Goal: Information Seeking & Learning: Learn about a topic

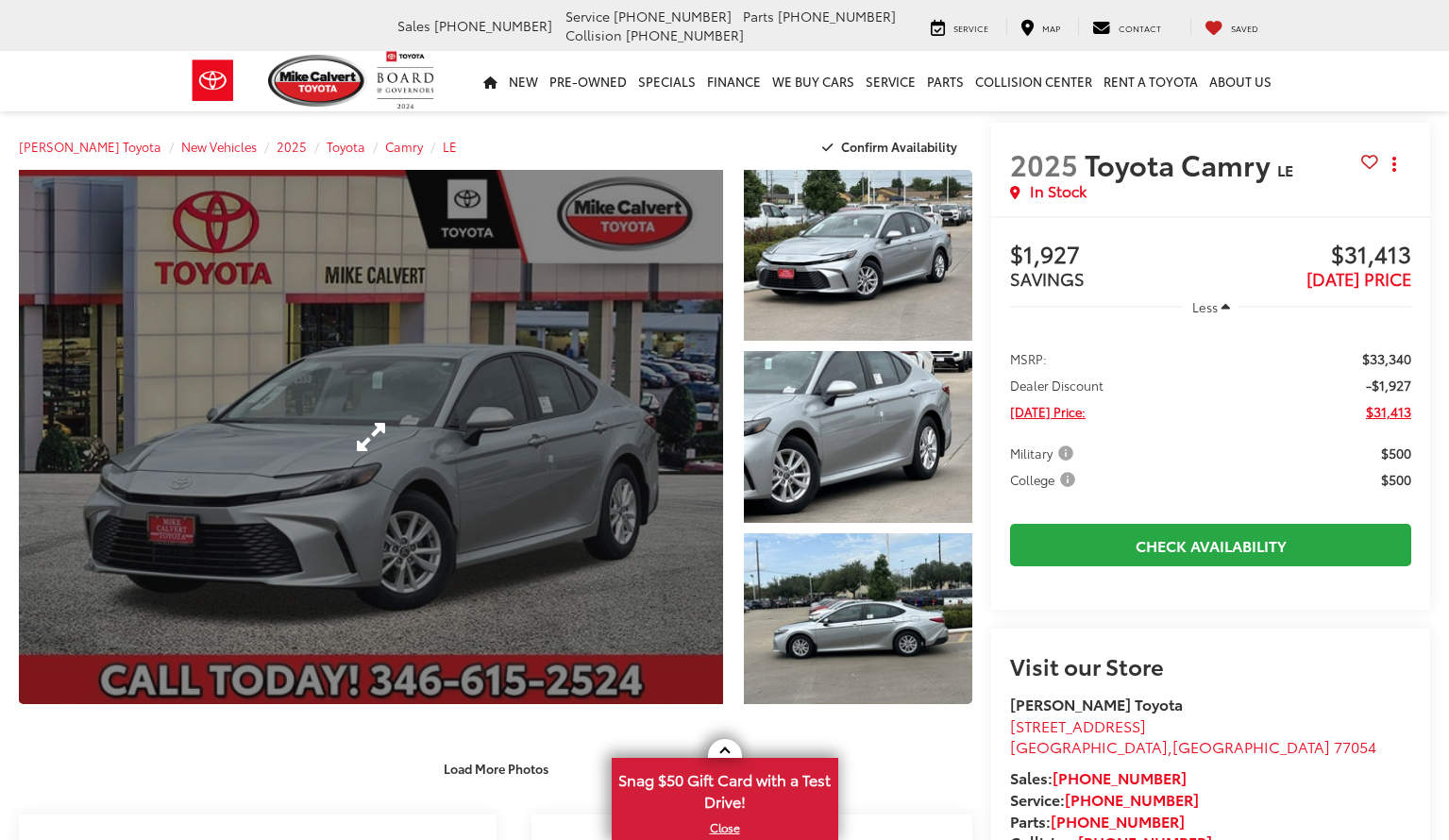
click at [473, 482] on link "Expand Photo 0" at bounding box center [371, 437] width 704 height 534
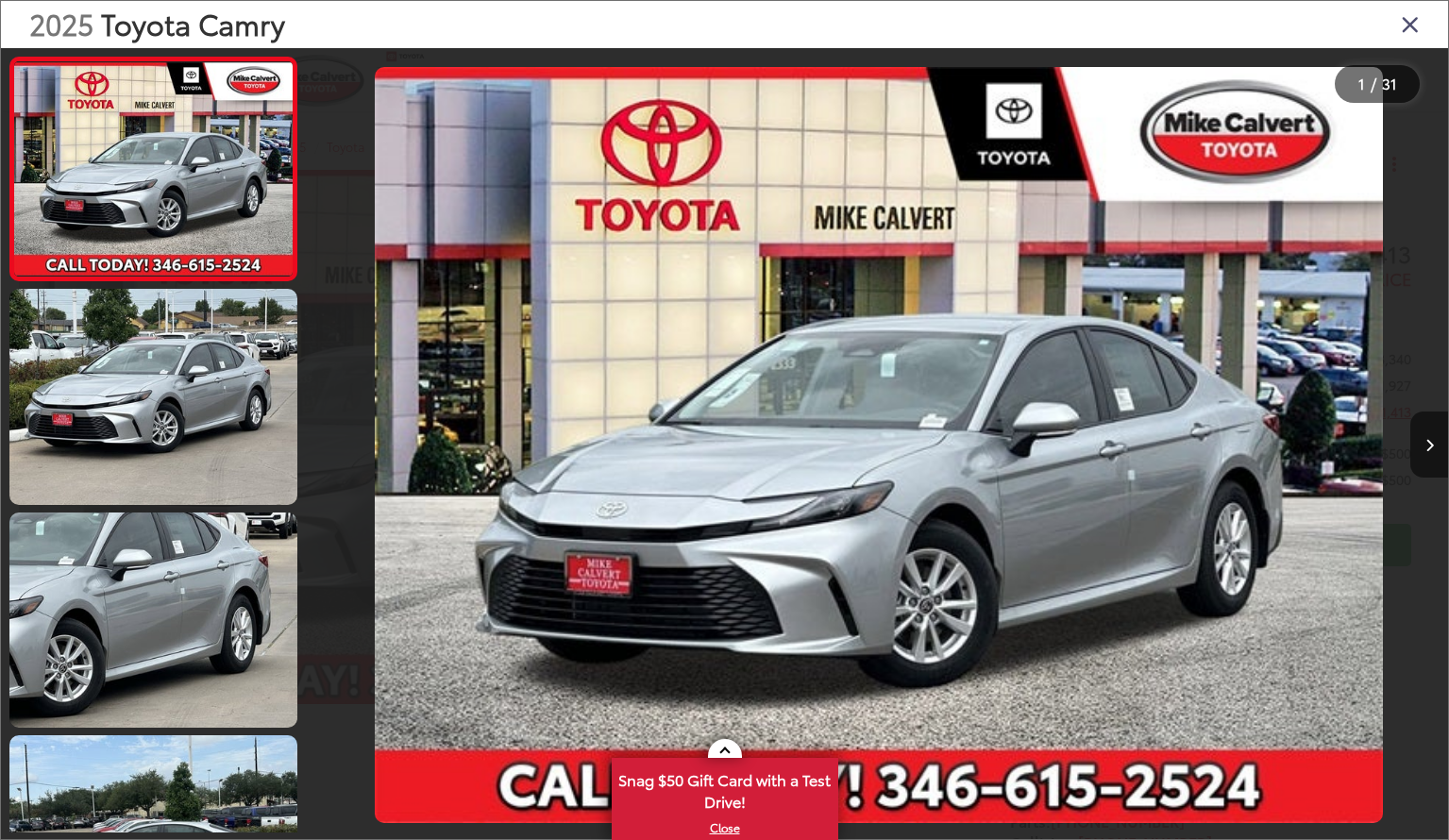
drag, startPoint x: 370, startPoint y: 442, endPoint x: 733, endPoint y: 388, distance: 367.0
click at [370, 442] on div at bounding box center [452, 444] width 285 height 793
click at [1431, 442] on icon "Next image" at bounding box center [1430, 445] width 9 height 13
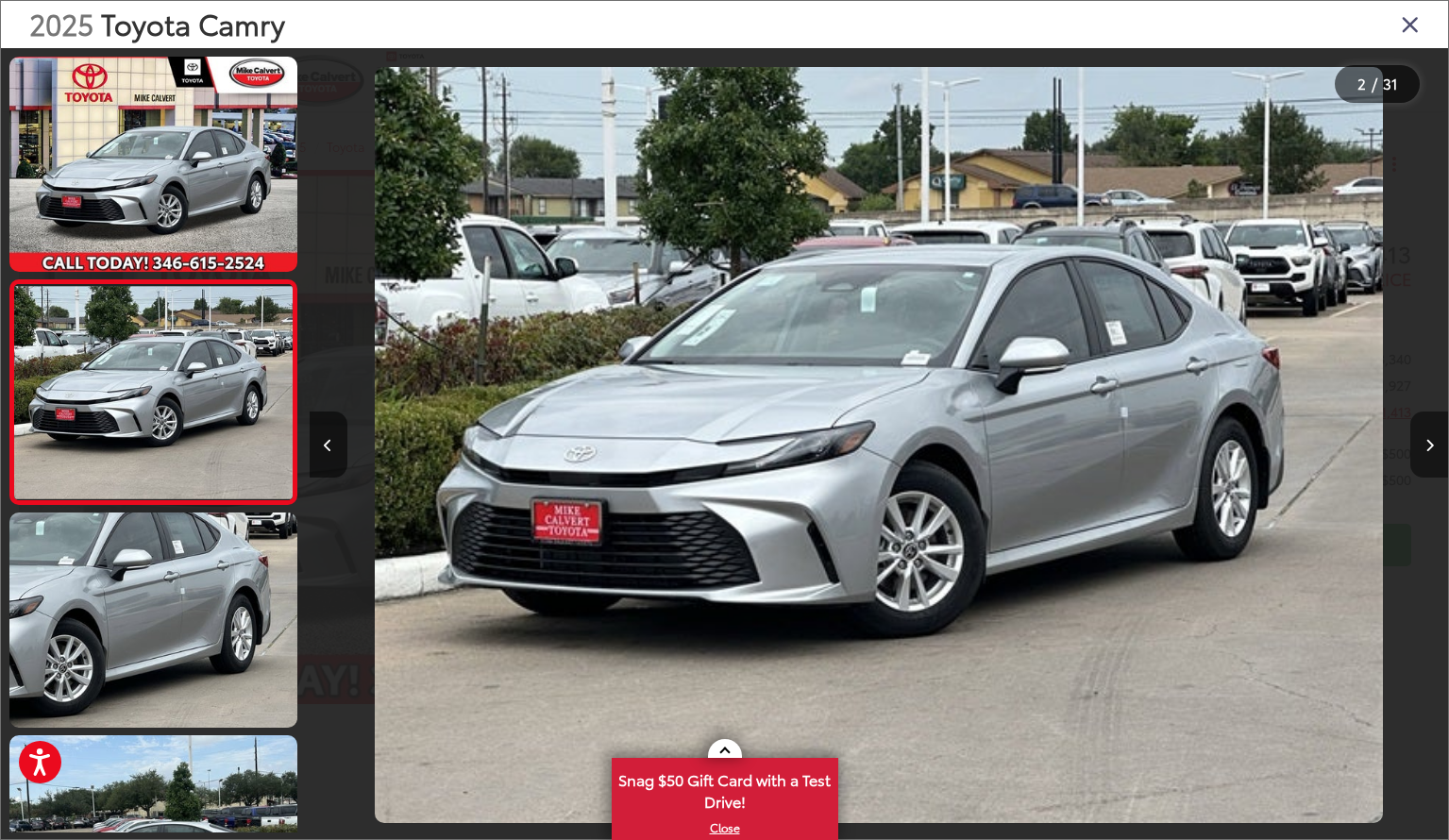
scroll to position [2, 0]
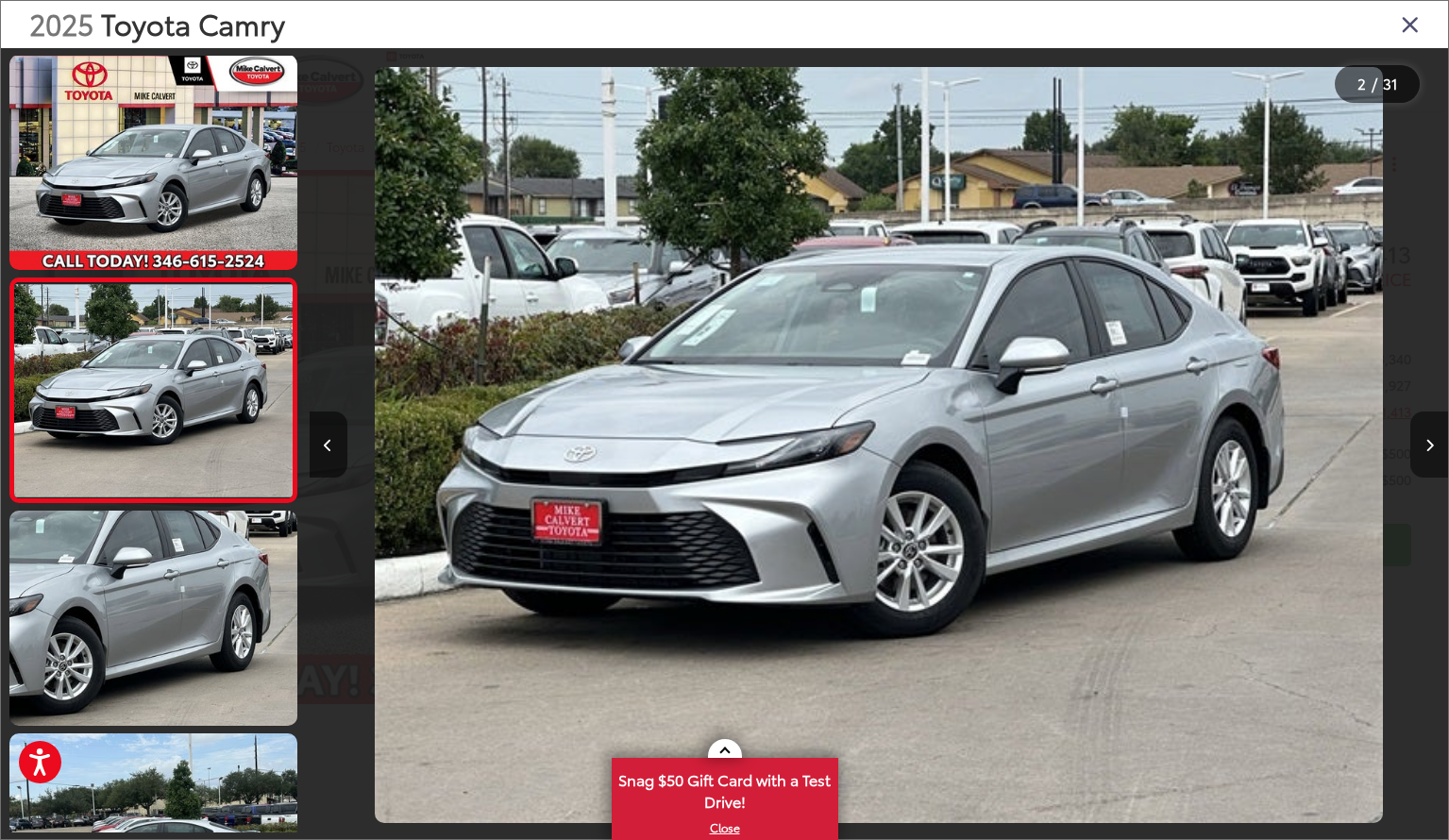
click at [1431, 442] on icon "Next image" at bounding box center [1430, 445] width 9 height 13
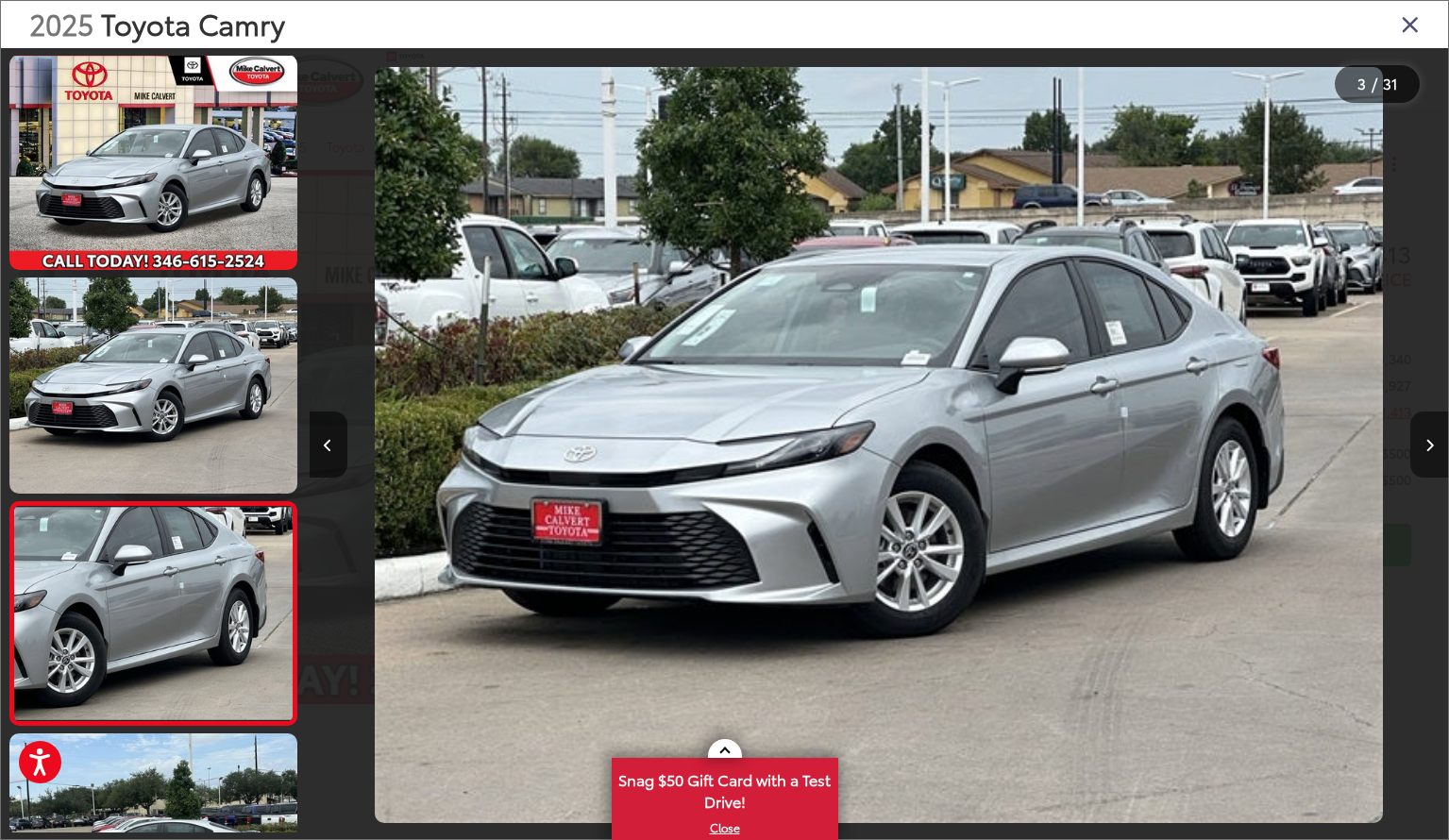
scroll to position [226, 0]
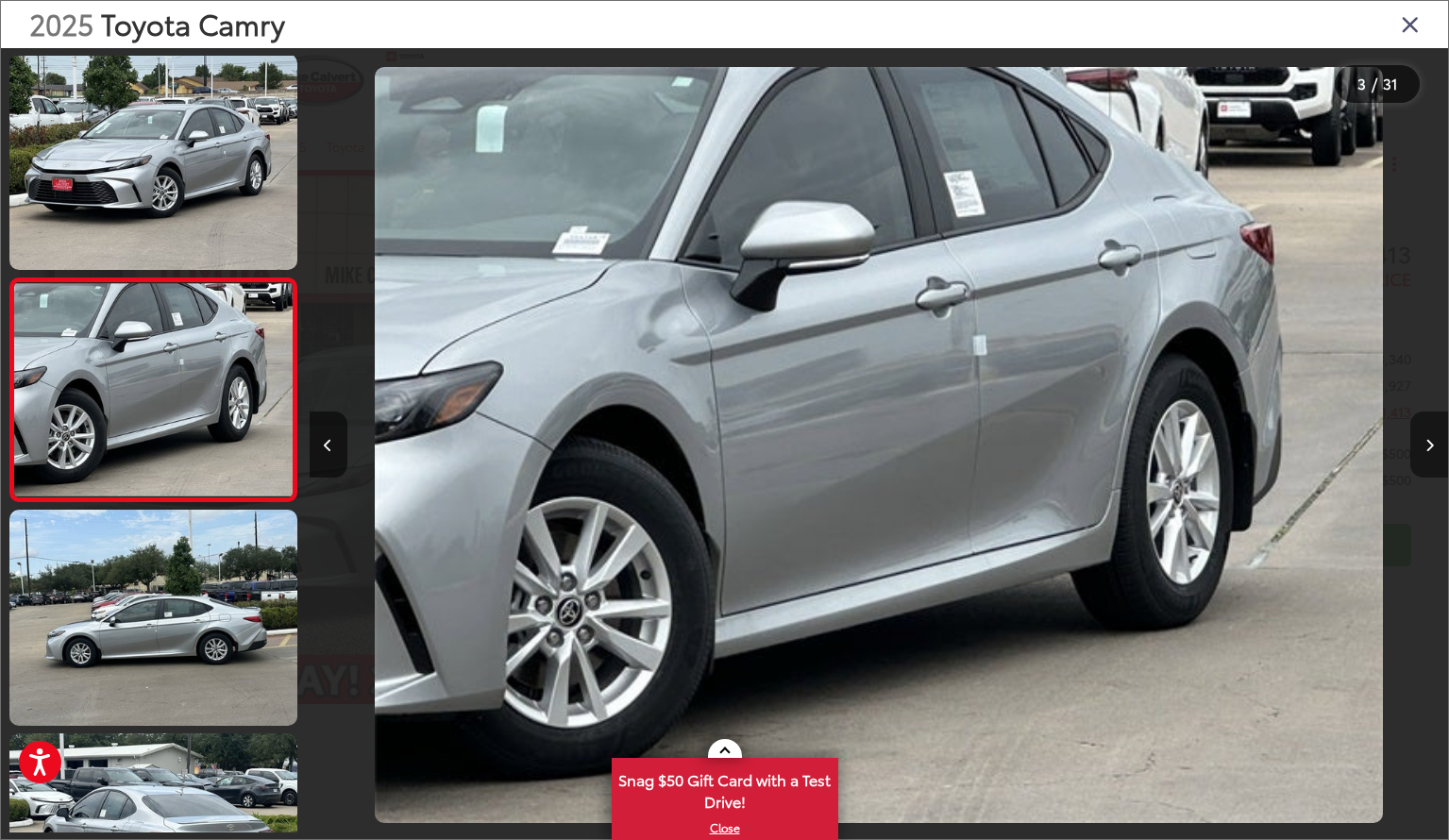
click at [1431, 442] on icon "Next image" at bounding box center [1430, 445] width 9 height 13
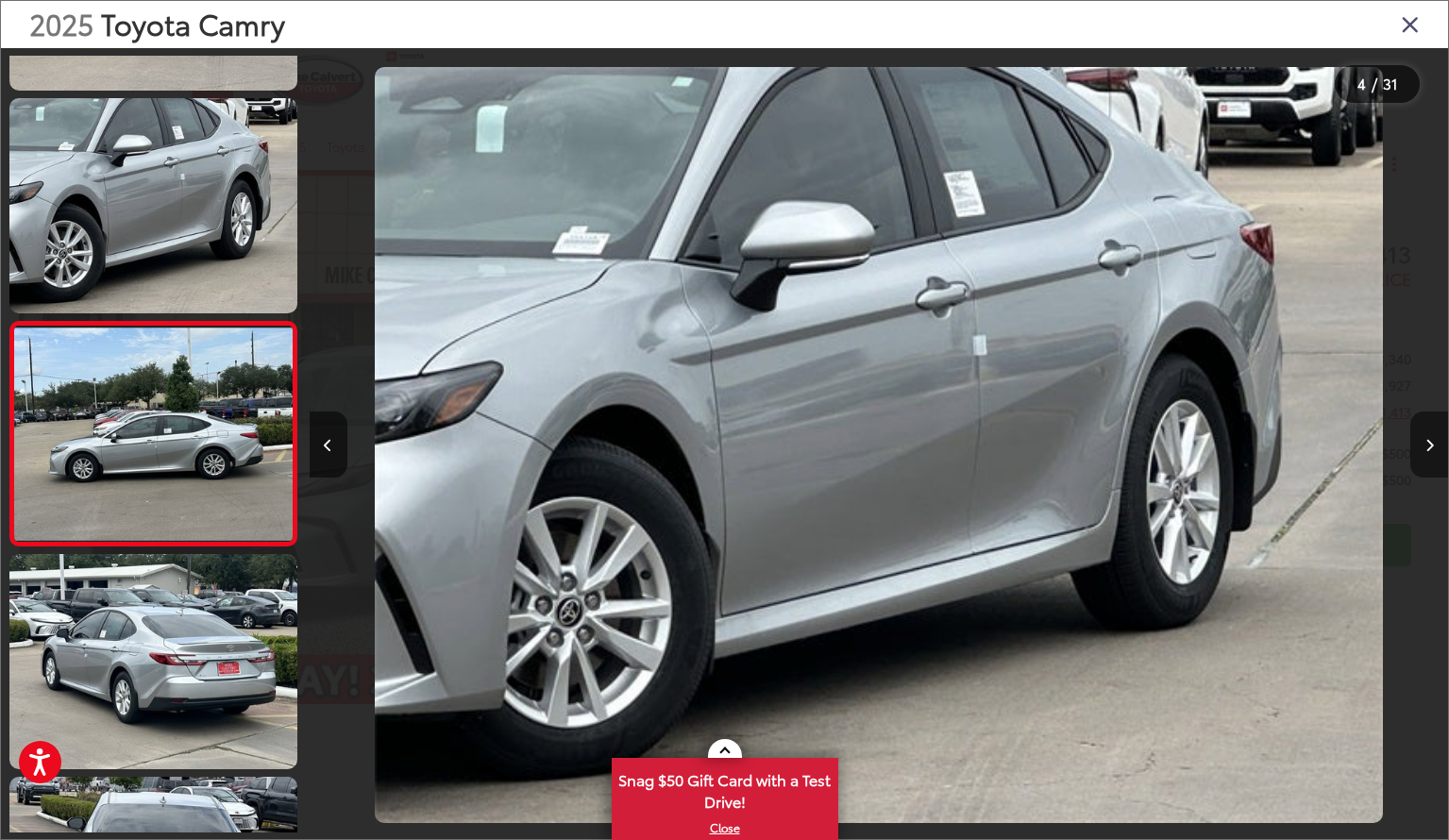
scroll to position [0, 3417]
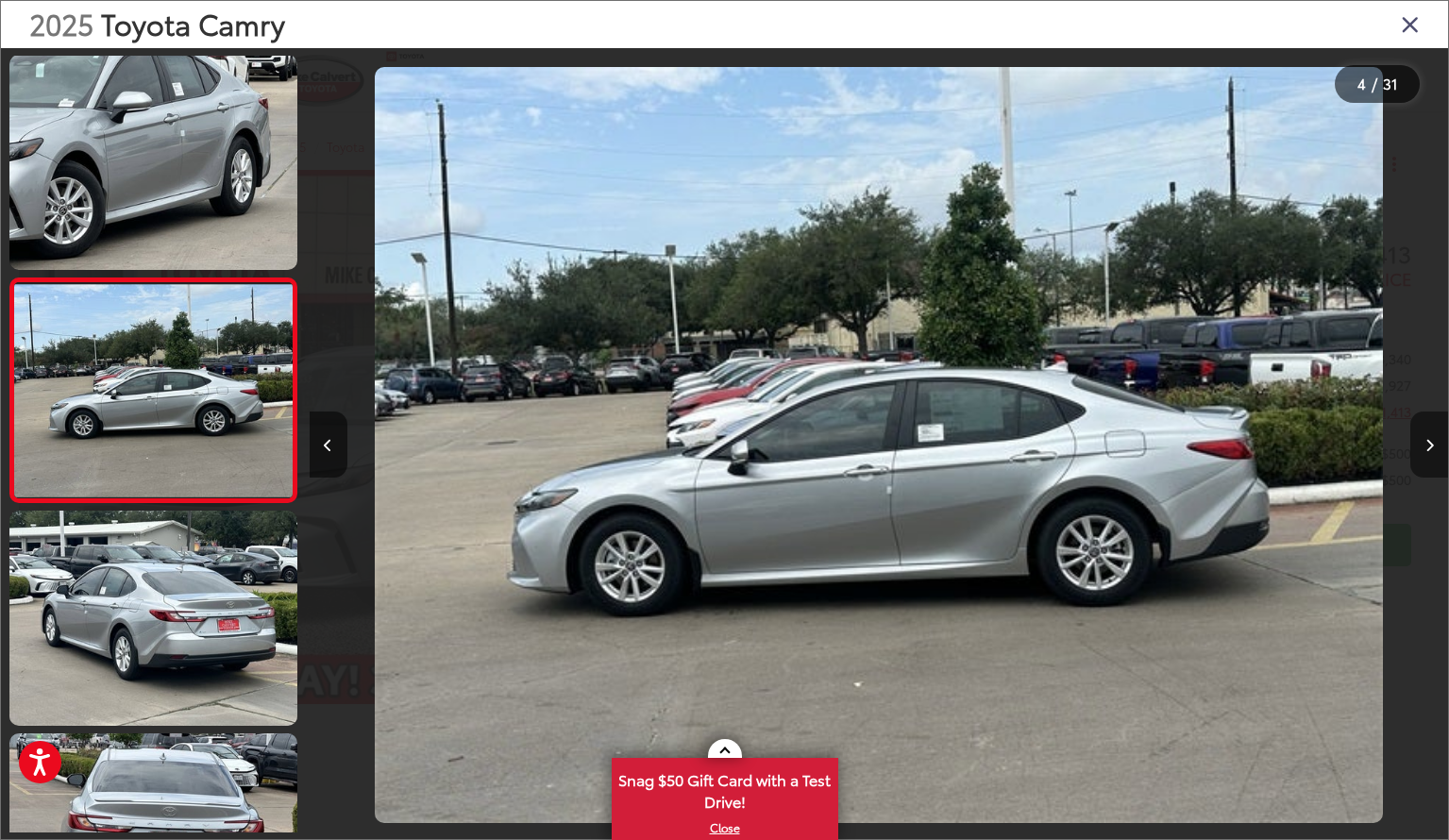
click at [1431, 442] on icon "Next image" at bounding box center [1430, 445] width 9 height 13
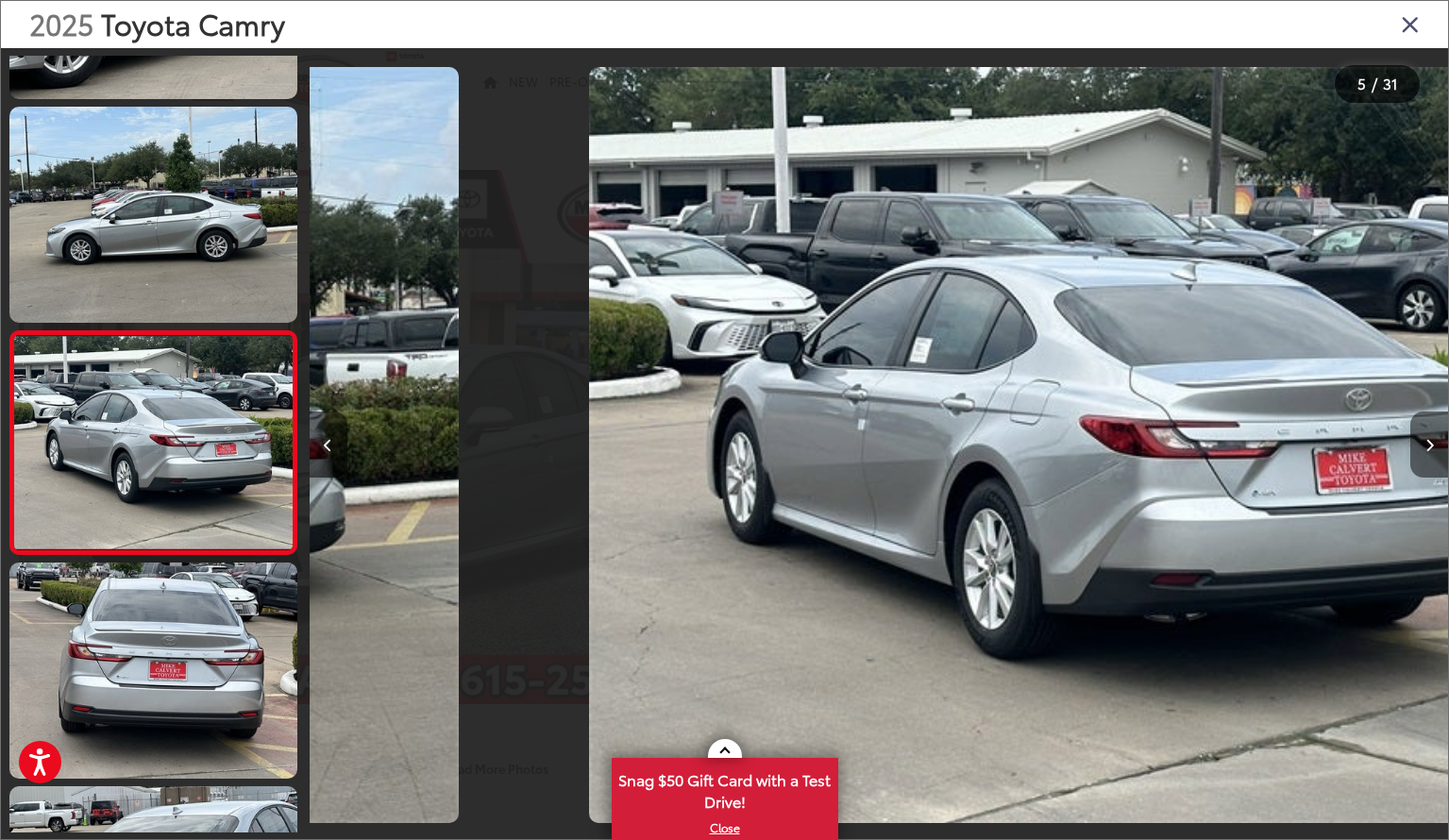
scroll to position [0, 4556]
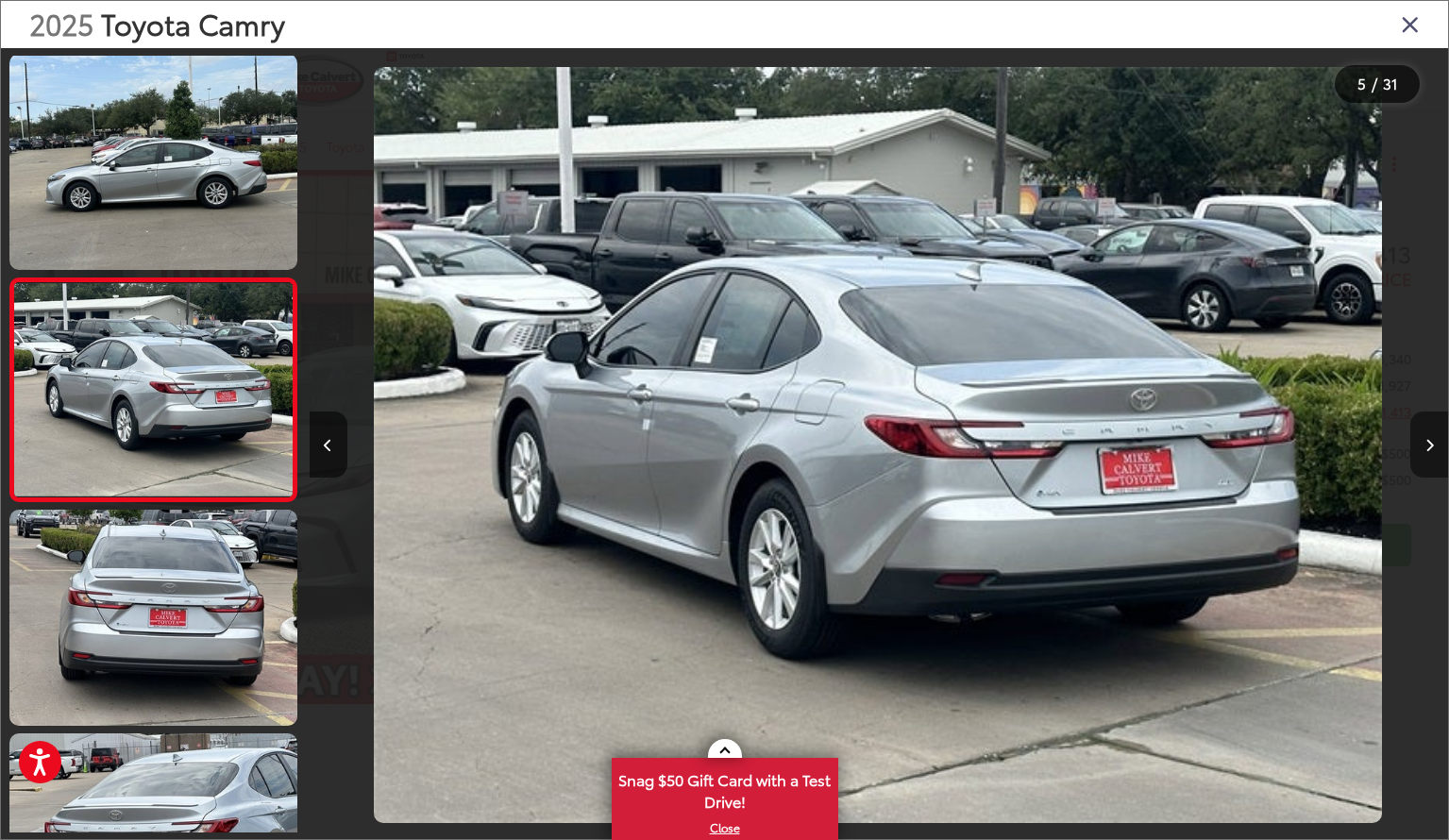
click at [1431, 442] on icon "Next image" at bounding box center [1430, 445] width 9 height 13
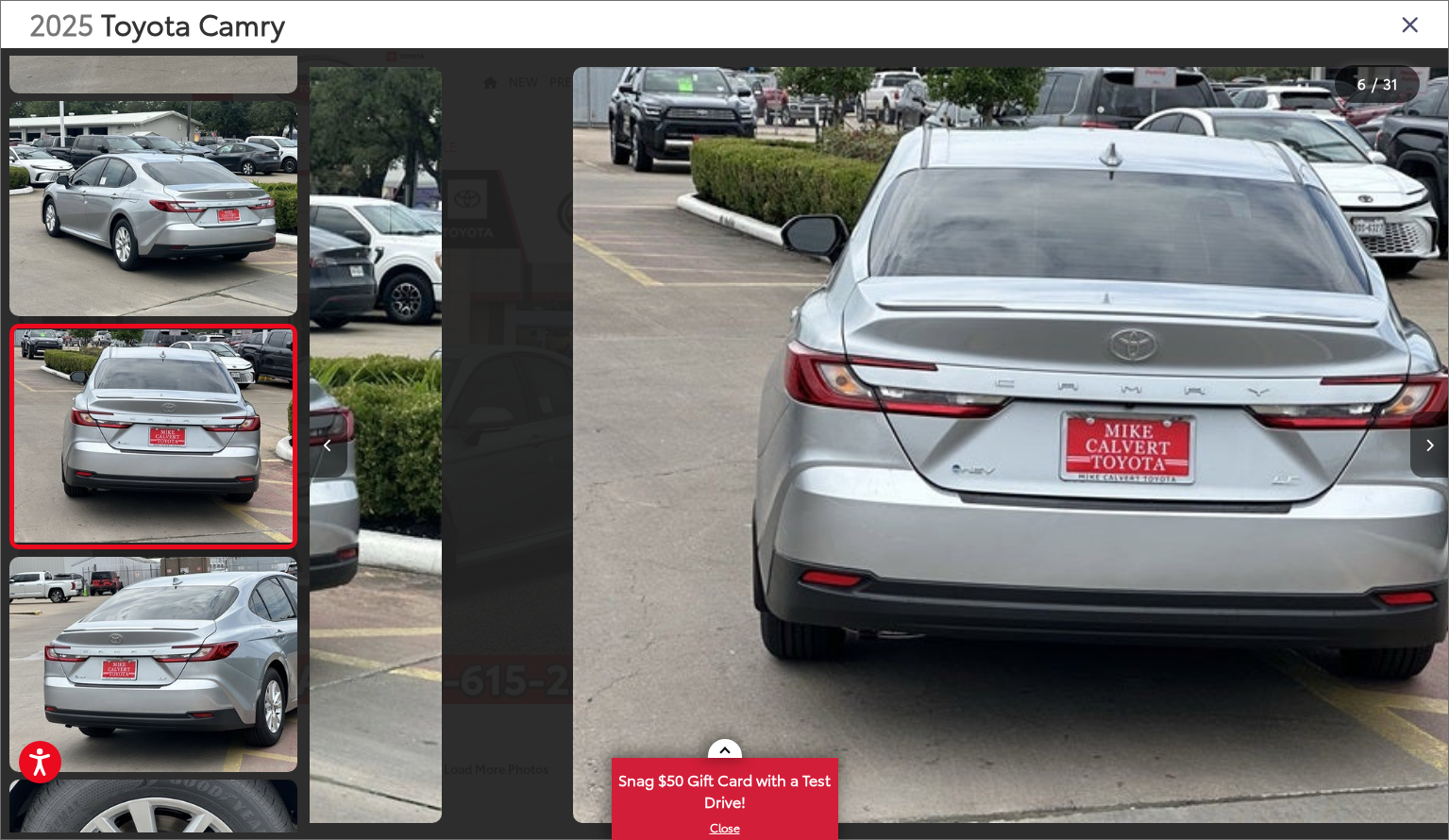
scroll to position [0, 5695]
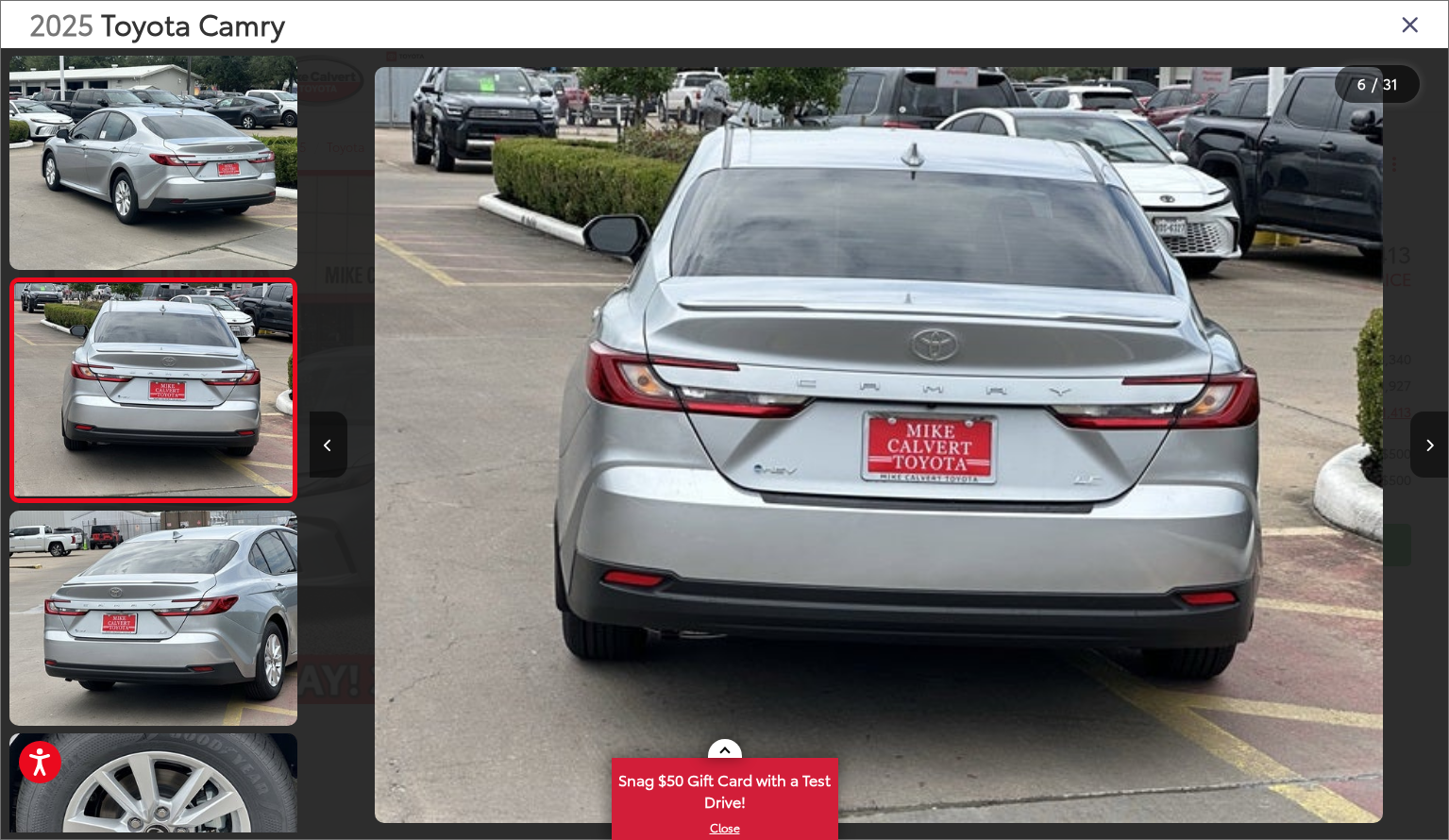
click at [1431, 442] on icon "Next image" at bounding box center [1430, 445] width 9 height 13
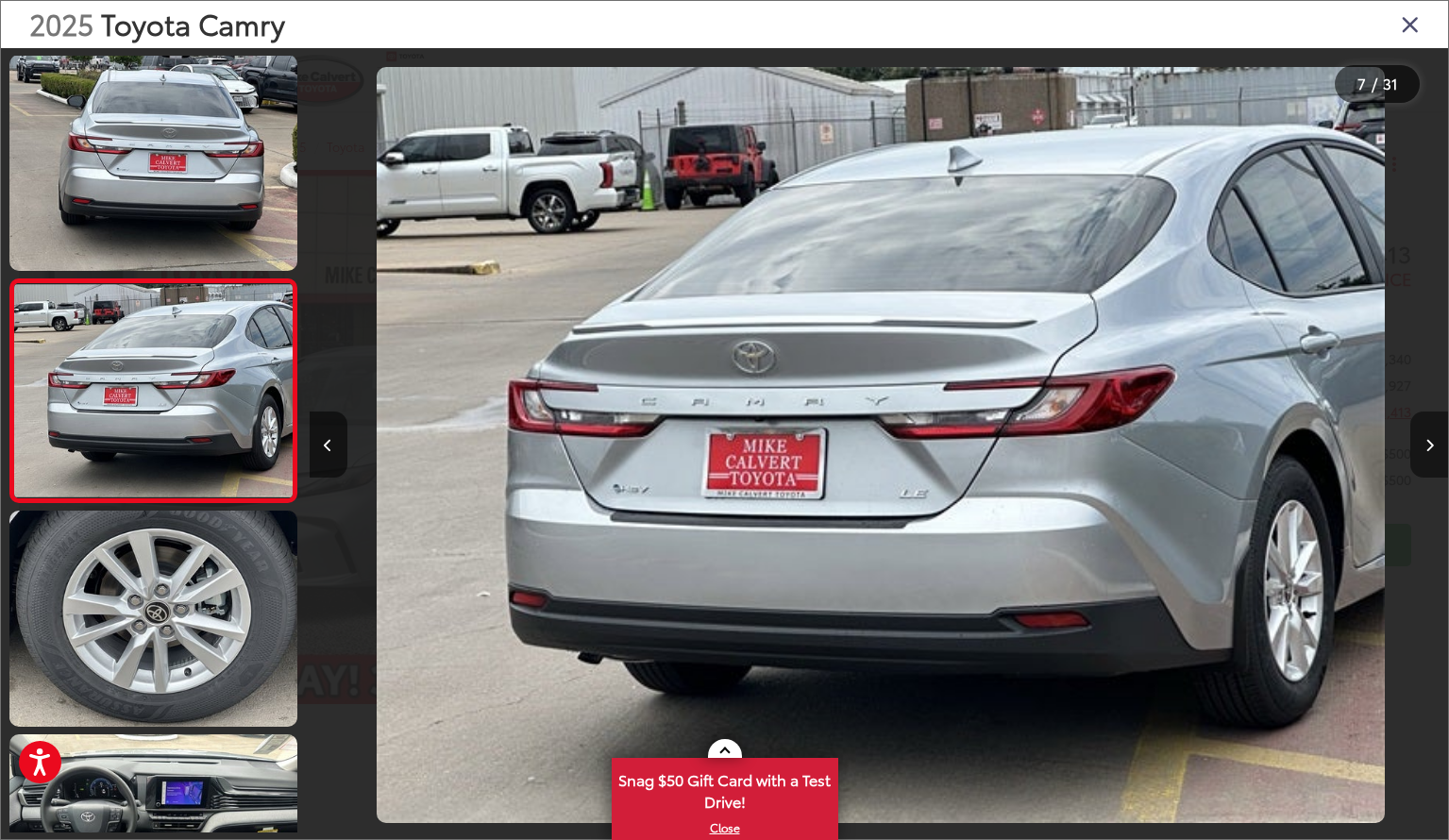
scroll to position [0, 6834]
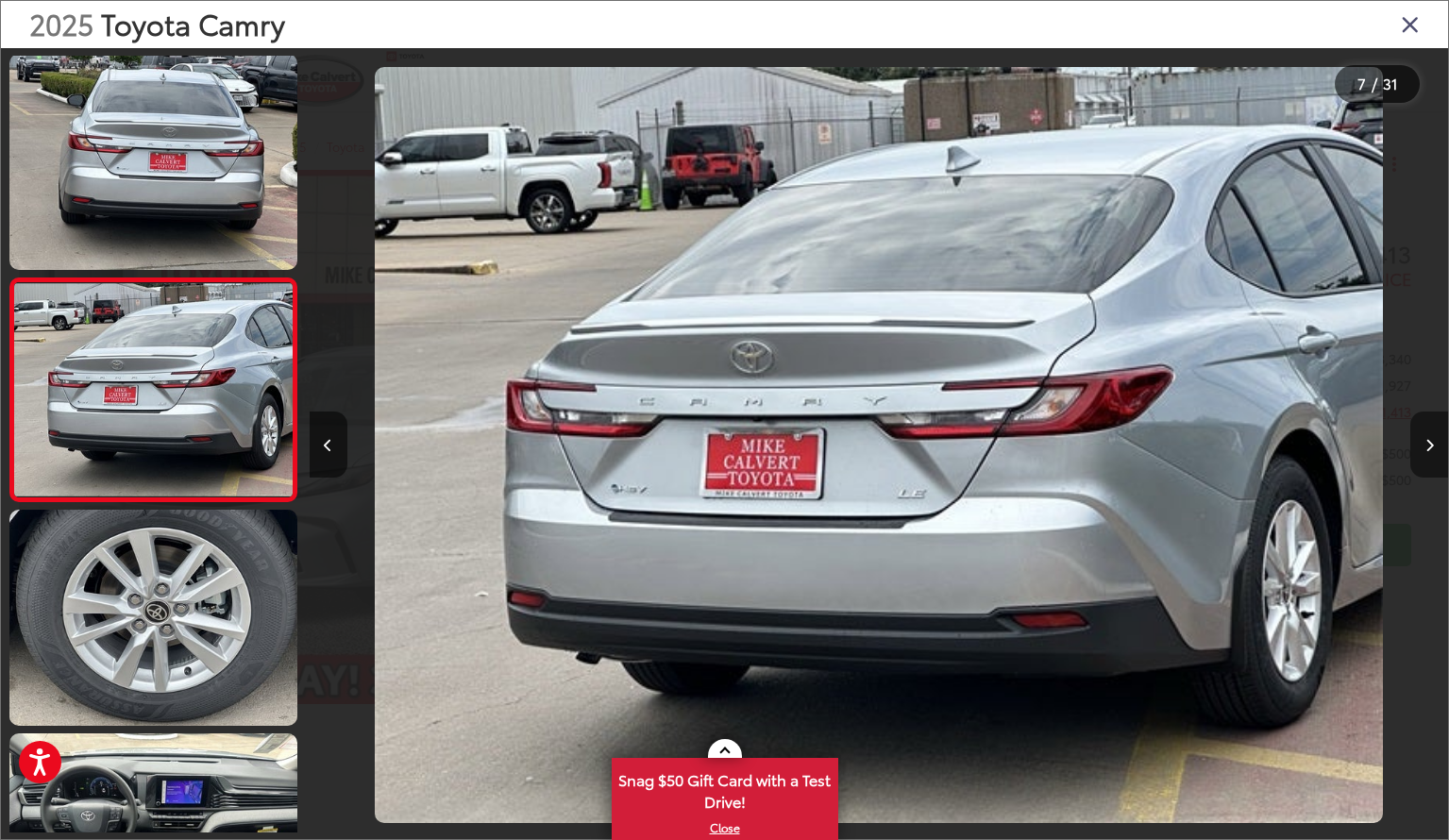
click at [1431, 442] on icon "Next image" at bounding box center [1430, 445] width 9 height 13
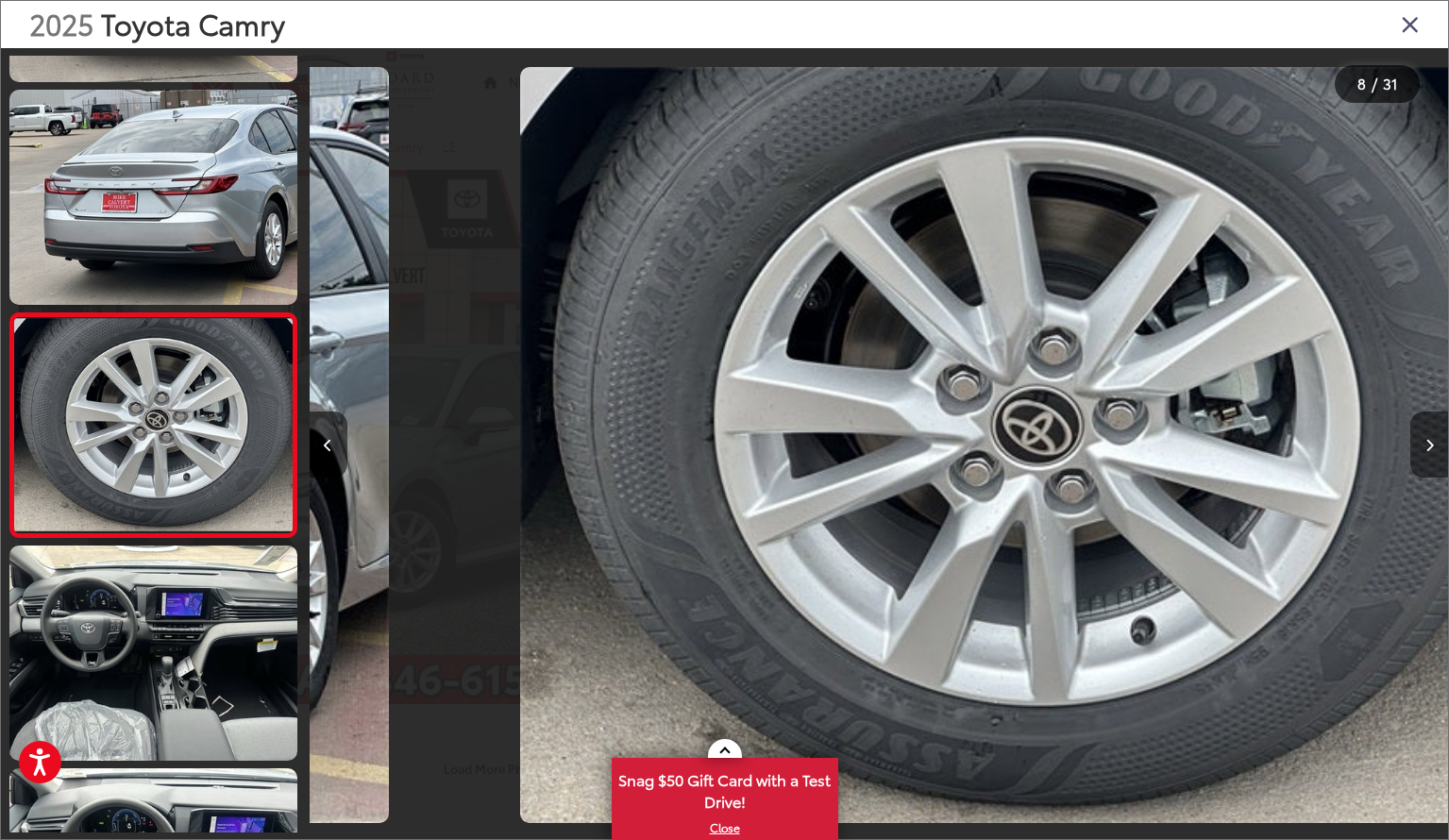
scroll to position [0, 7973]
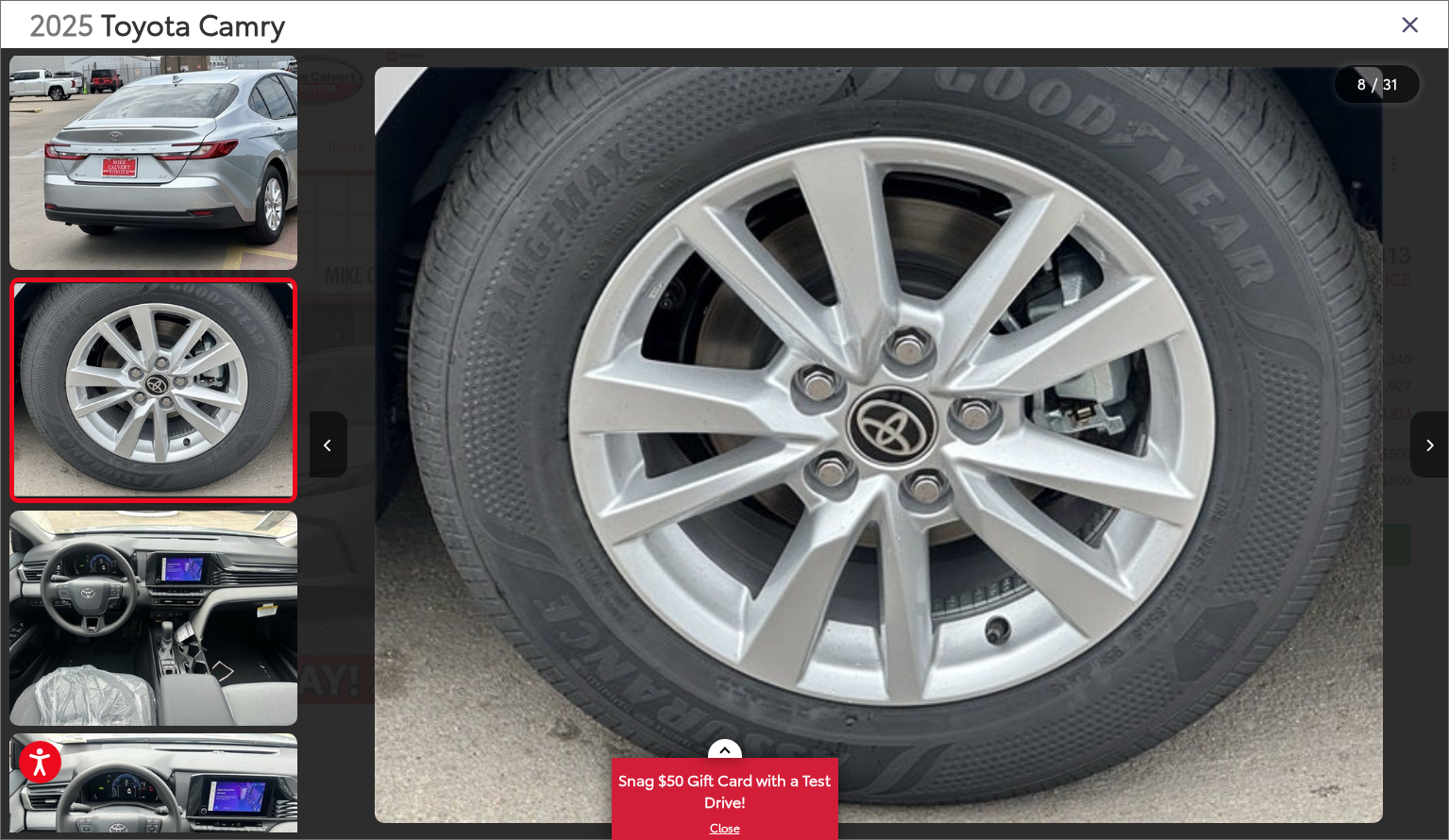
click at [1431, 442] on icon "Next image" at bounding box center [1430, 445] width 9 height 13
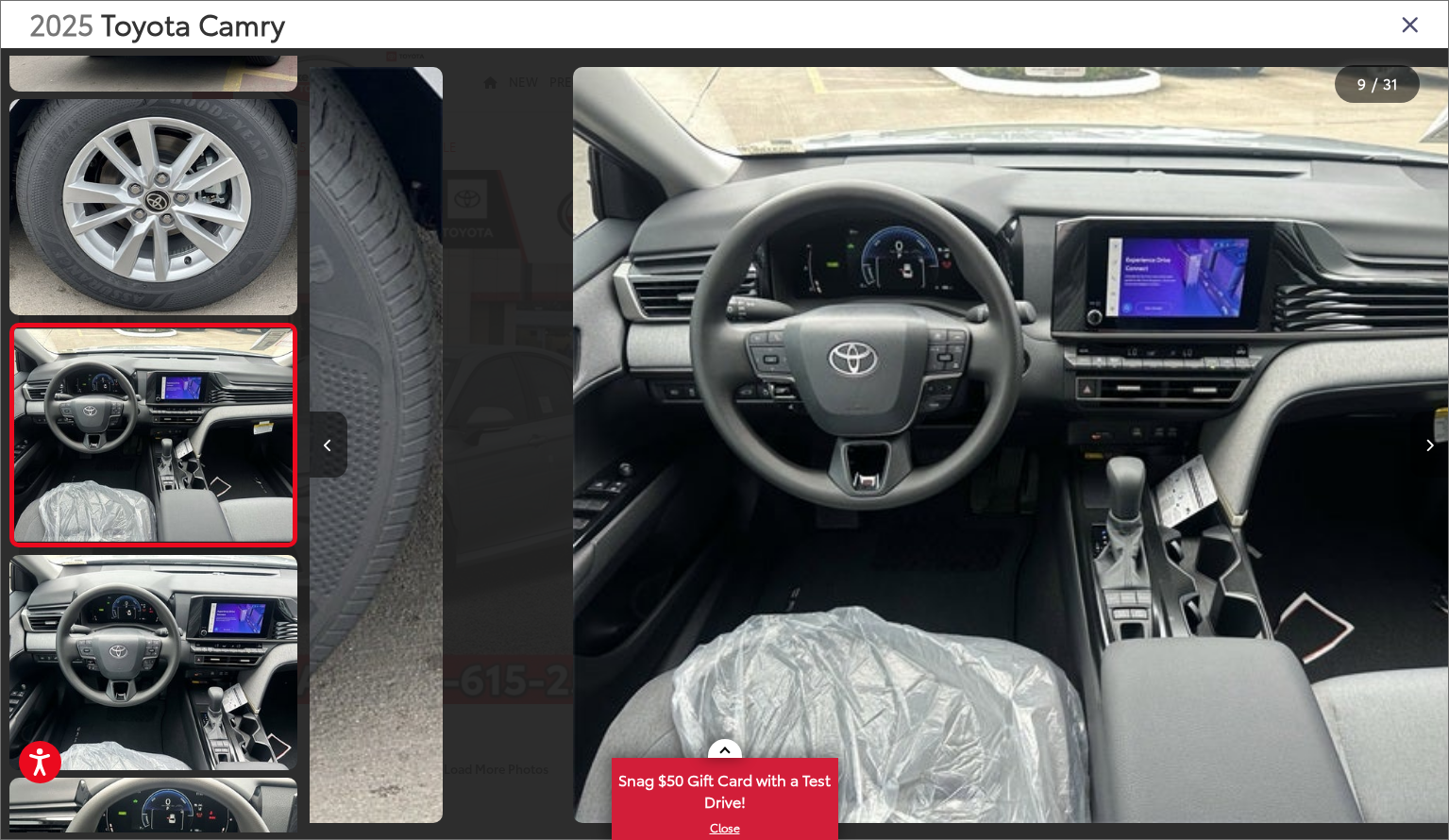
scroll to position [0, 9112]
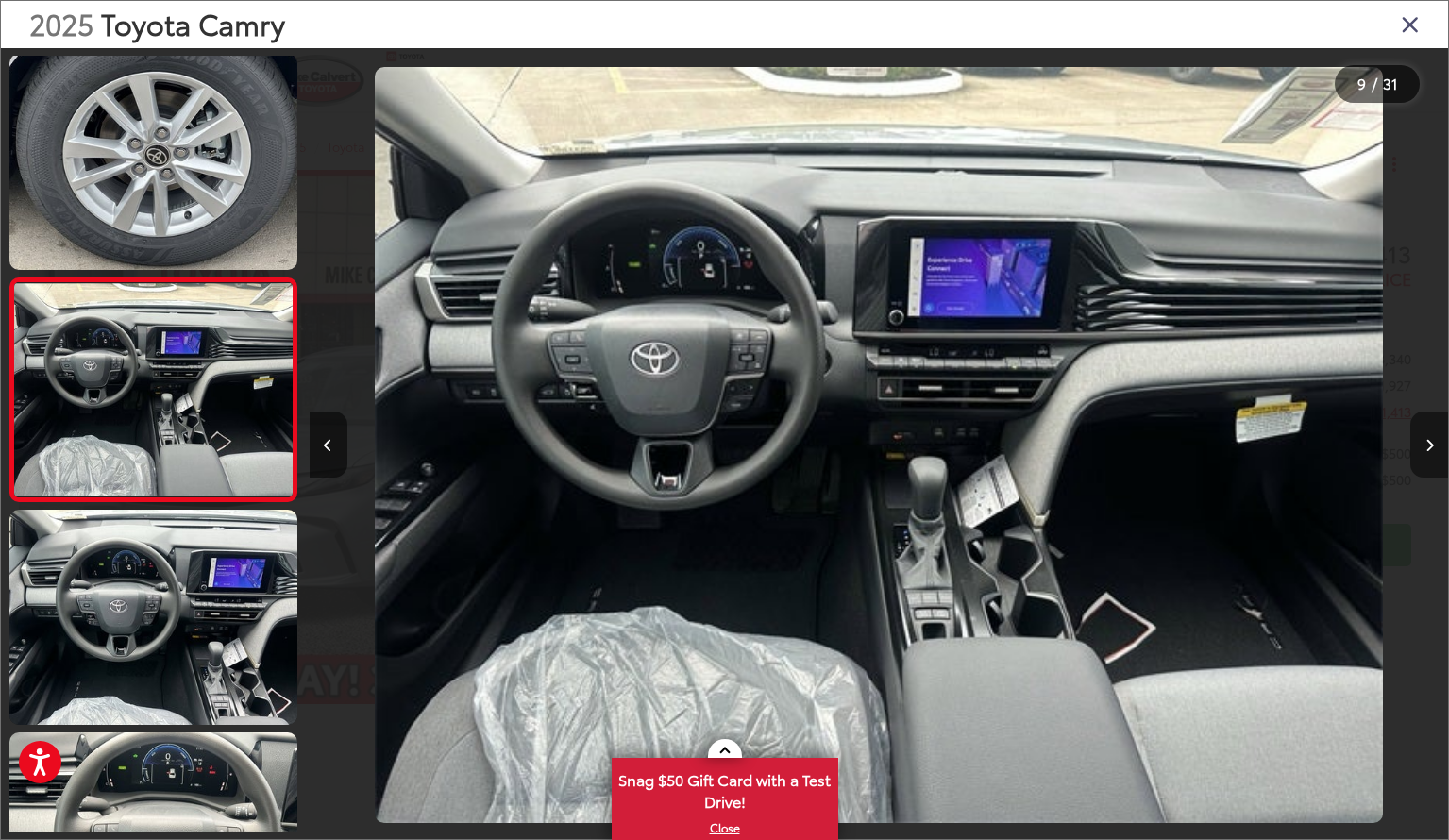
click at [1431, 442] on icon "Next image" at bounding box center [1430, 445] width 9 height 13
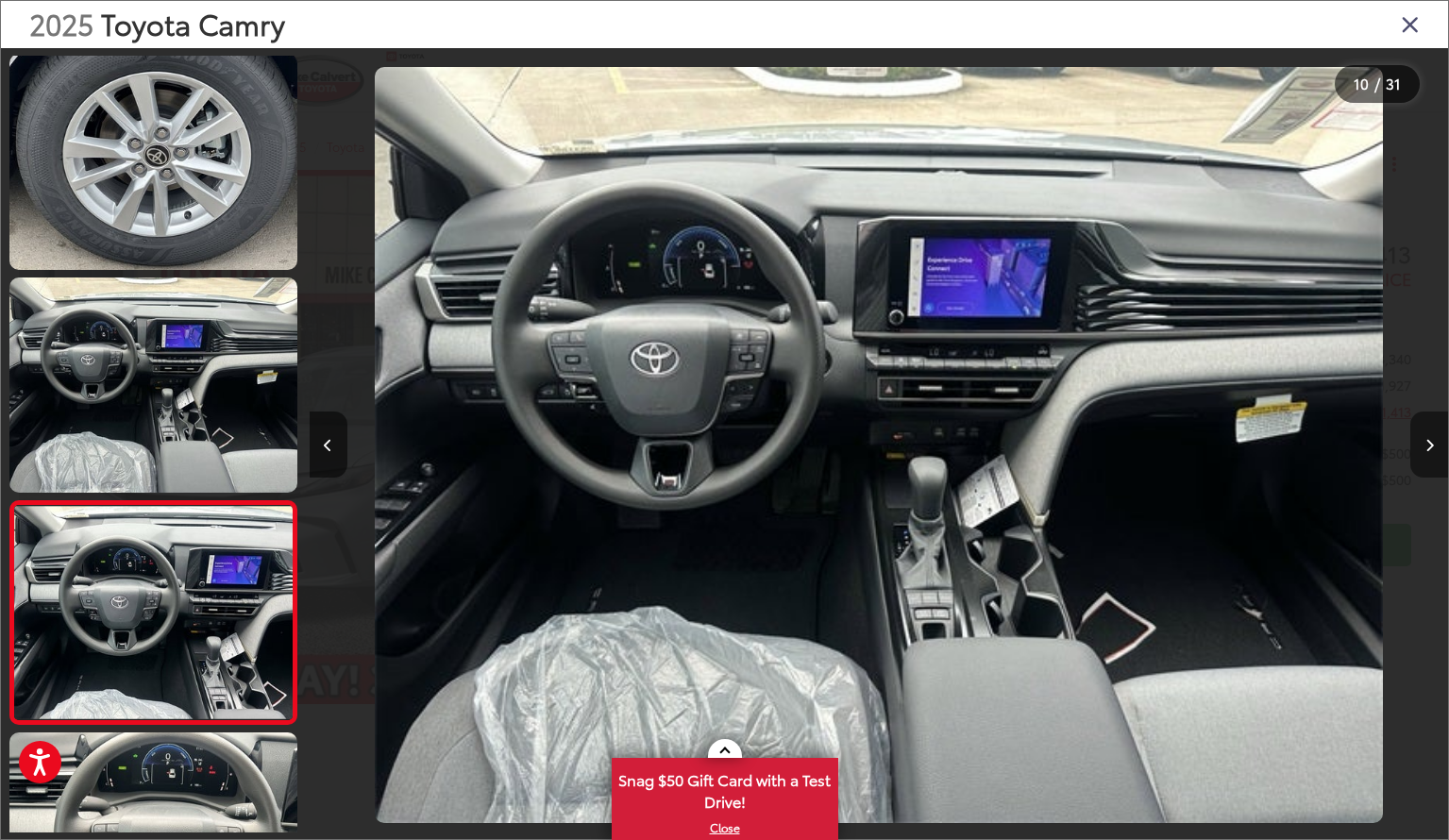
scroll to position [1788, 0]
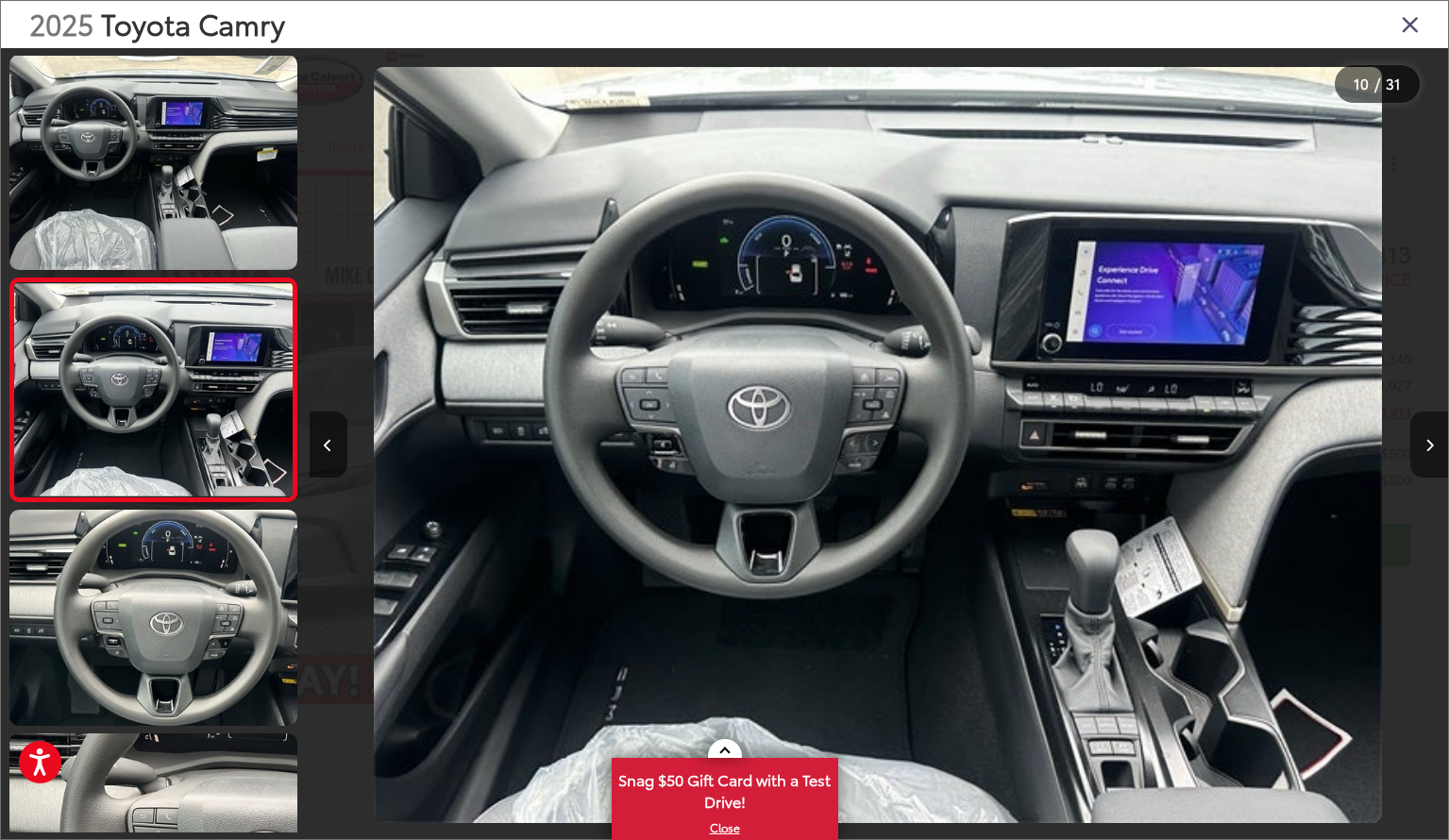
click at [1431, 442] on icon "Next image" at bounding box center [1430, 445] width 9 height 13
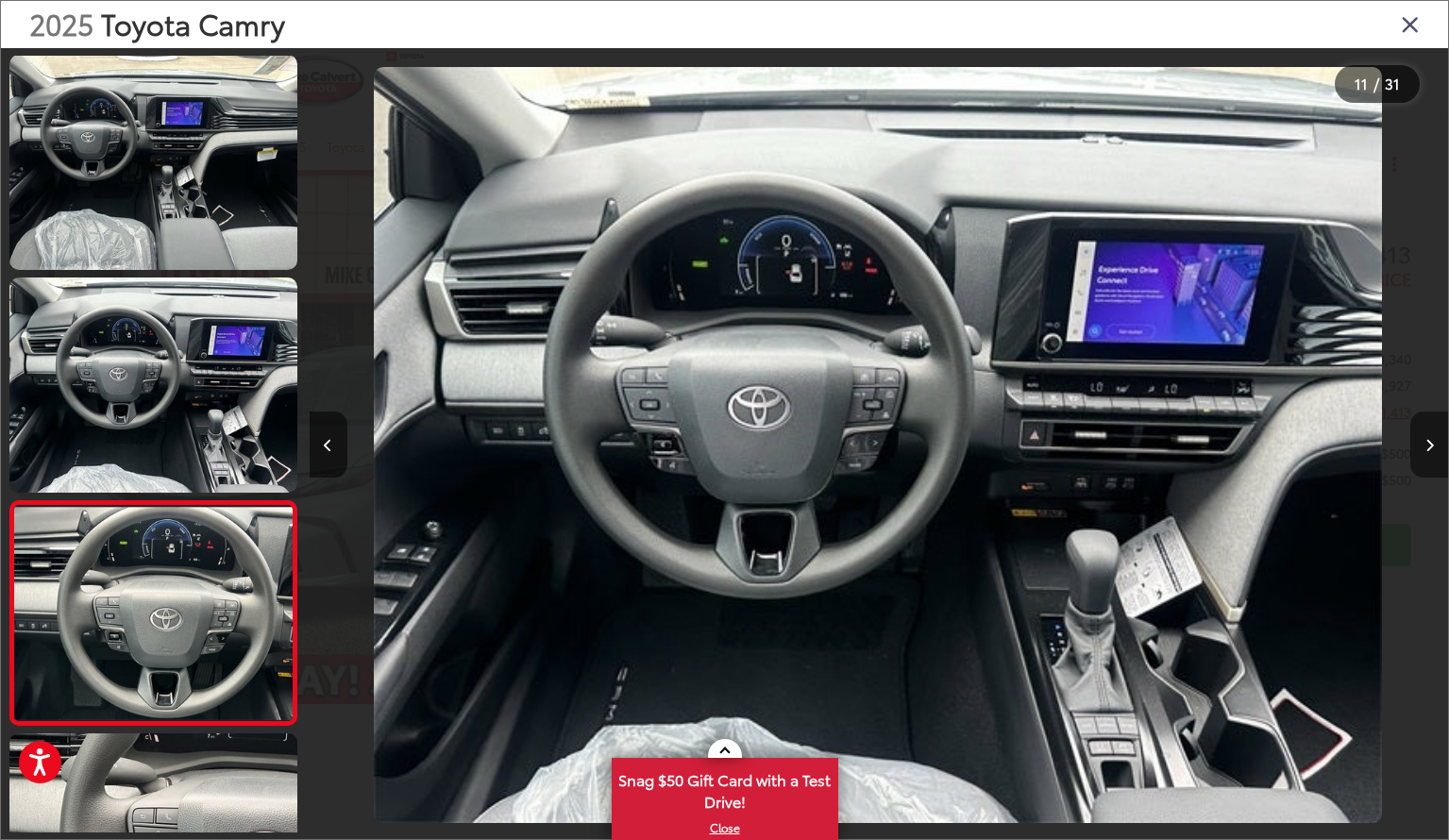
scroll to position [0, 11390]
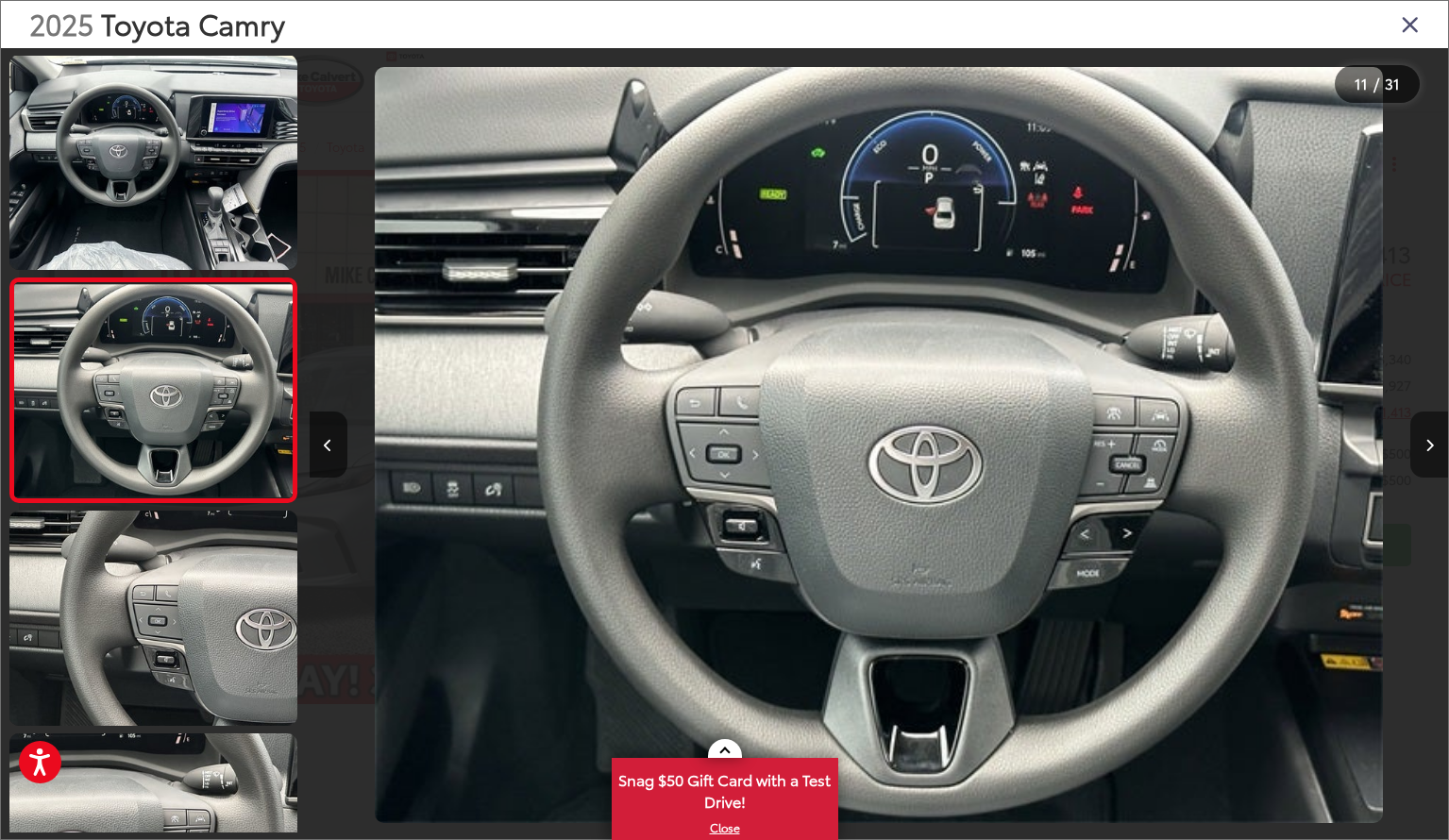
click at [1431, 442] on icon "Next image" at bounding box center [1430, 445] width 9 height 13
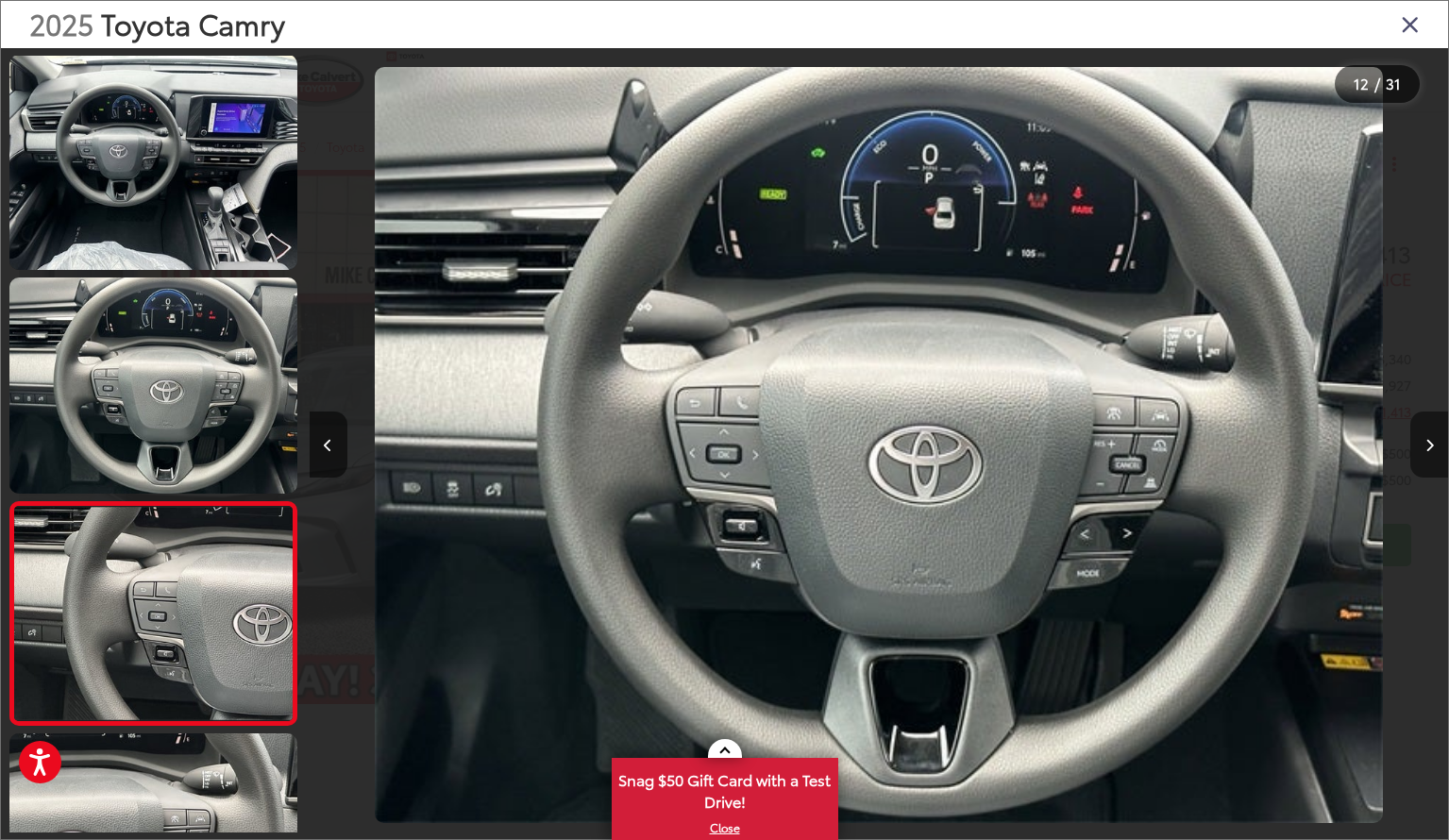
scroll to position [0, 0]
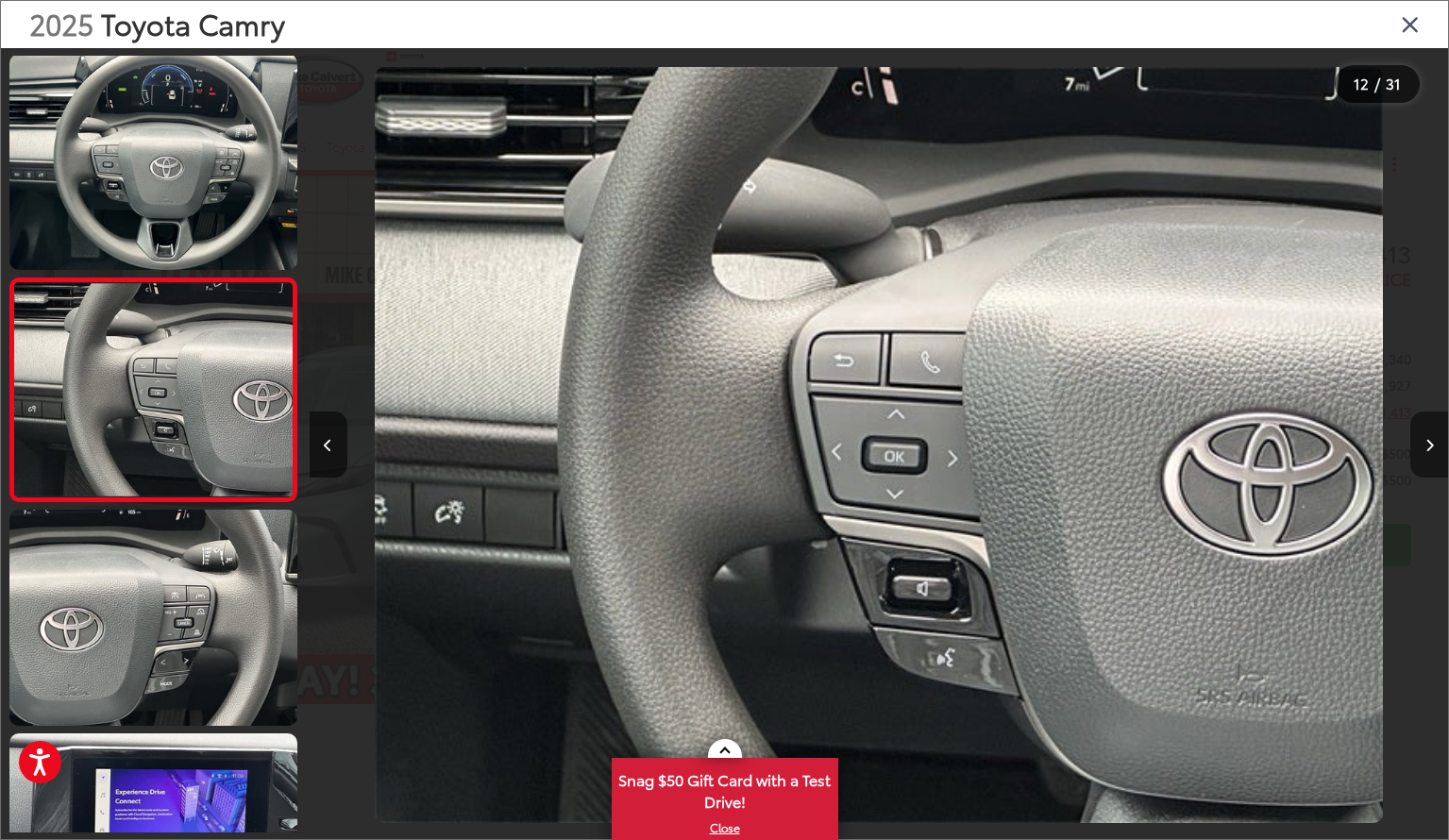
click at [1431, 442] on icon "Next image" at bounding box center [1430, 445] width 9 height 13
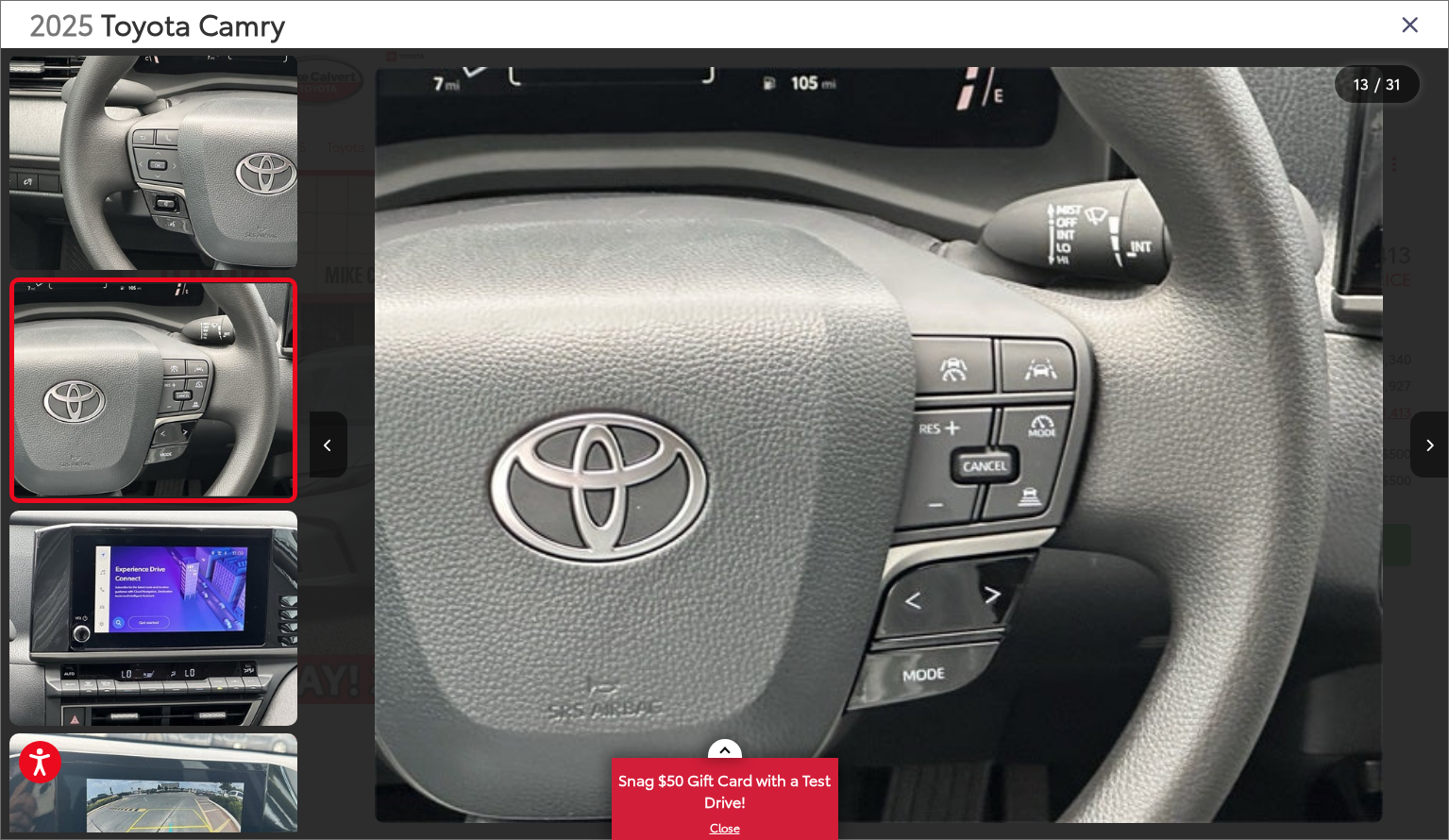
click at [1431, 442] on icon "Next image" at bounding box center [1430, 445] width 9 height 13
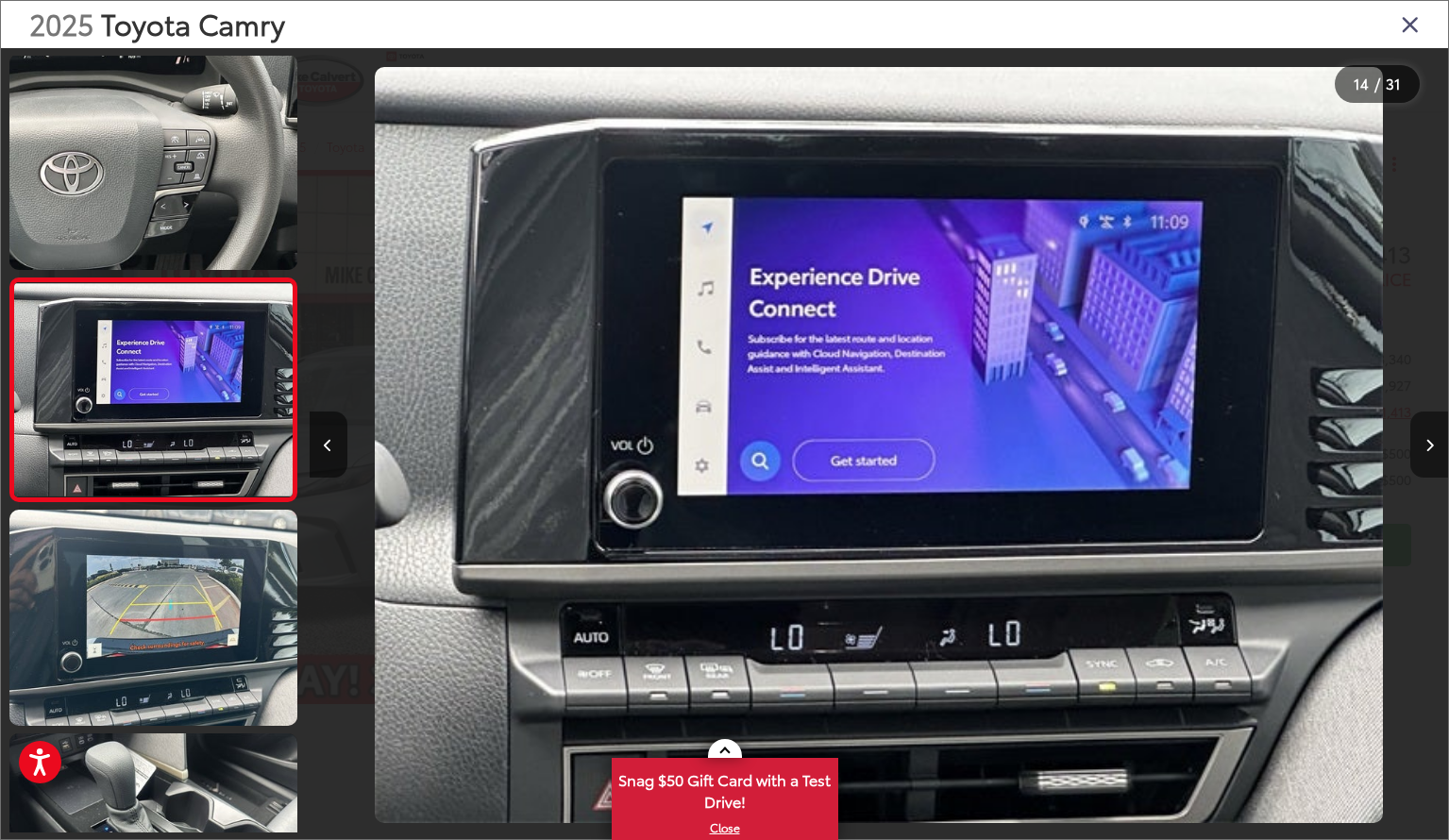
click at [1431, 442] on icon "Next image" at bounding box center [1430, 445] width 9 height 13
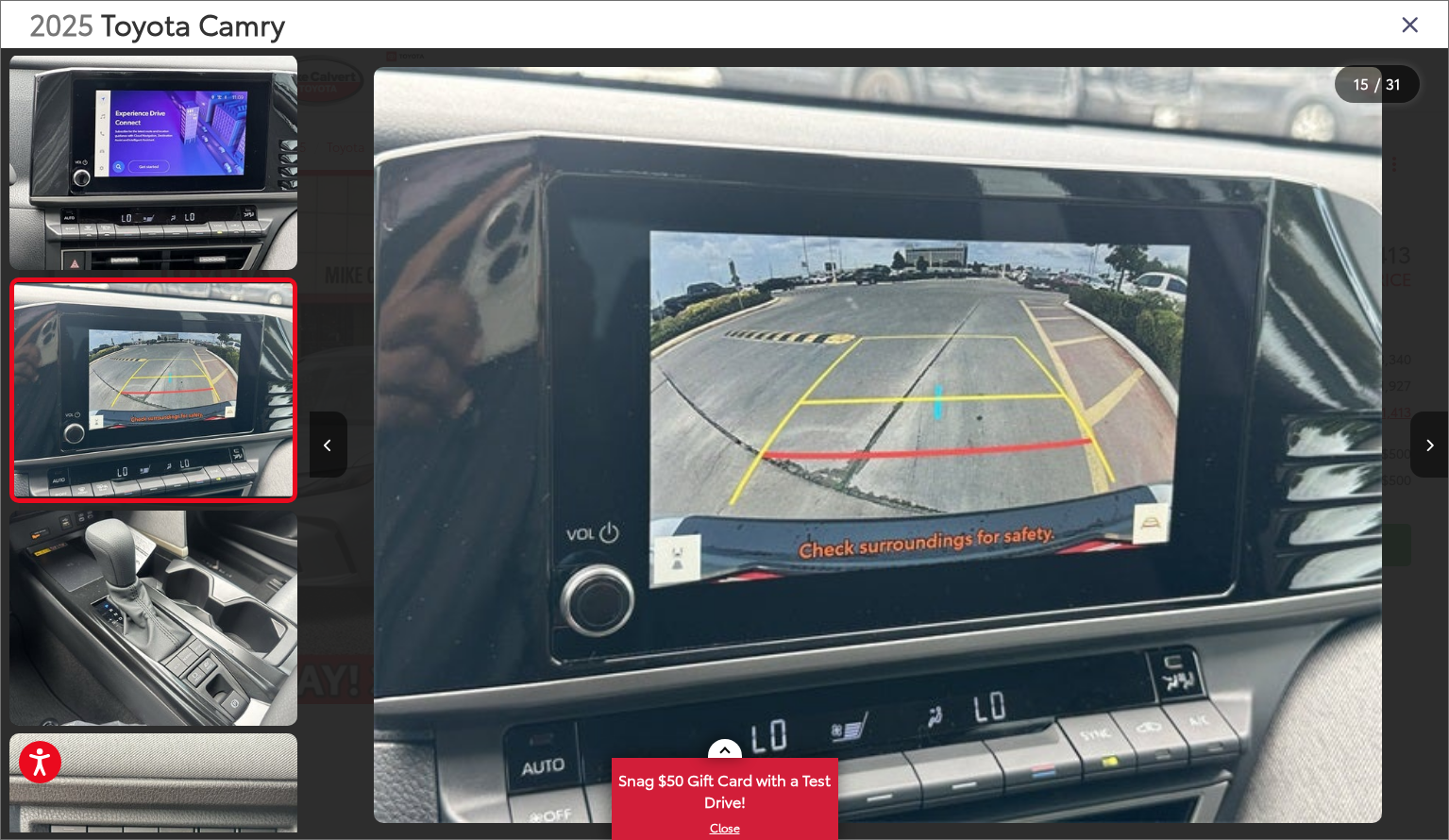
click at [1431, 442] on icon "Next image" at bounding box center [1430, 445] width 9 height 13
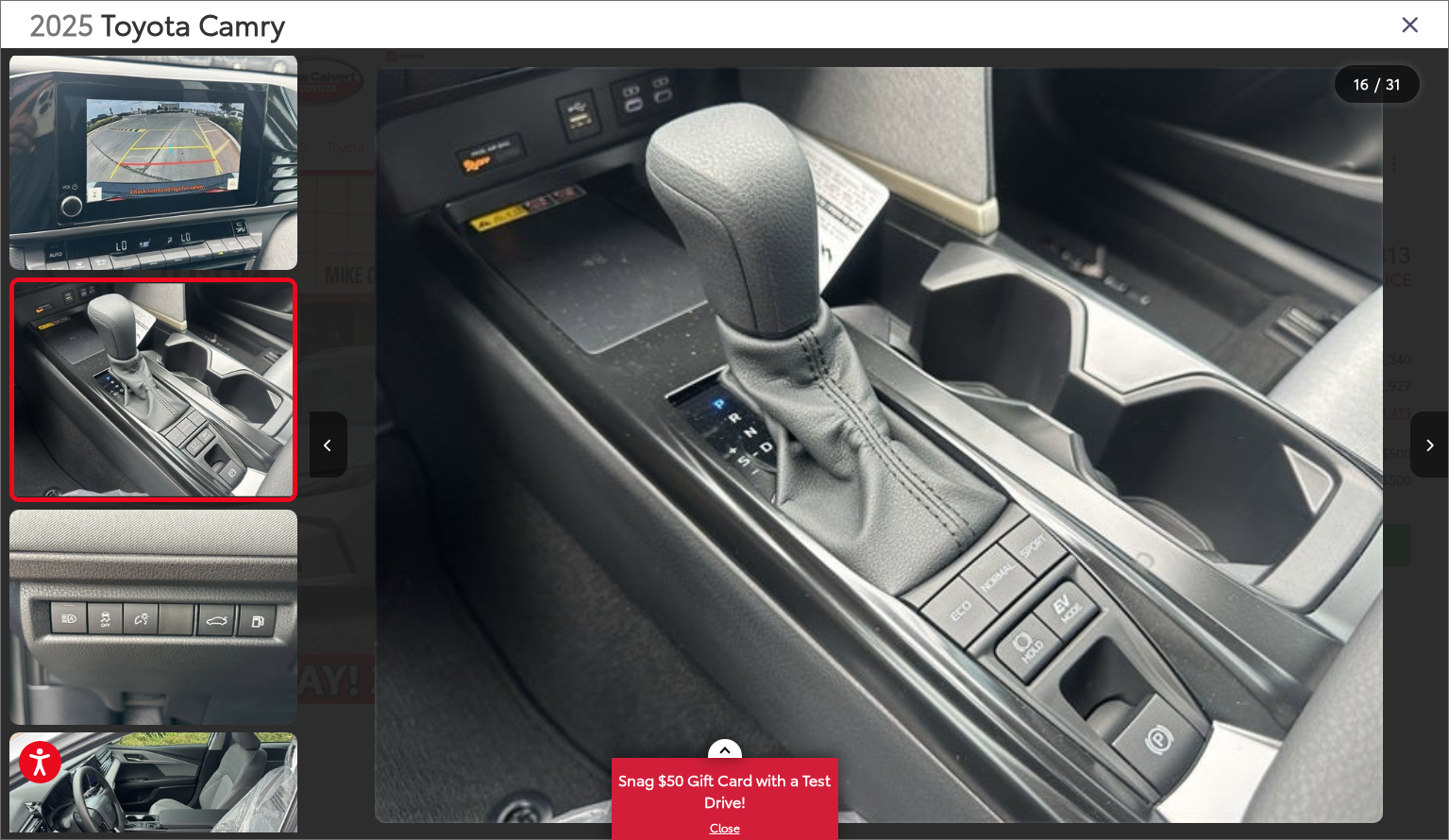
click at [1431, 442] on icon "Next image" at bounding box center [1430, 445] width 9 height 13
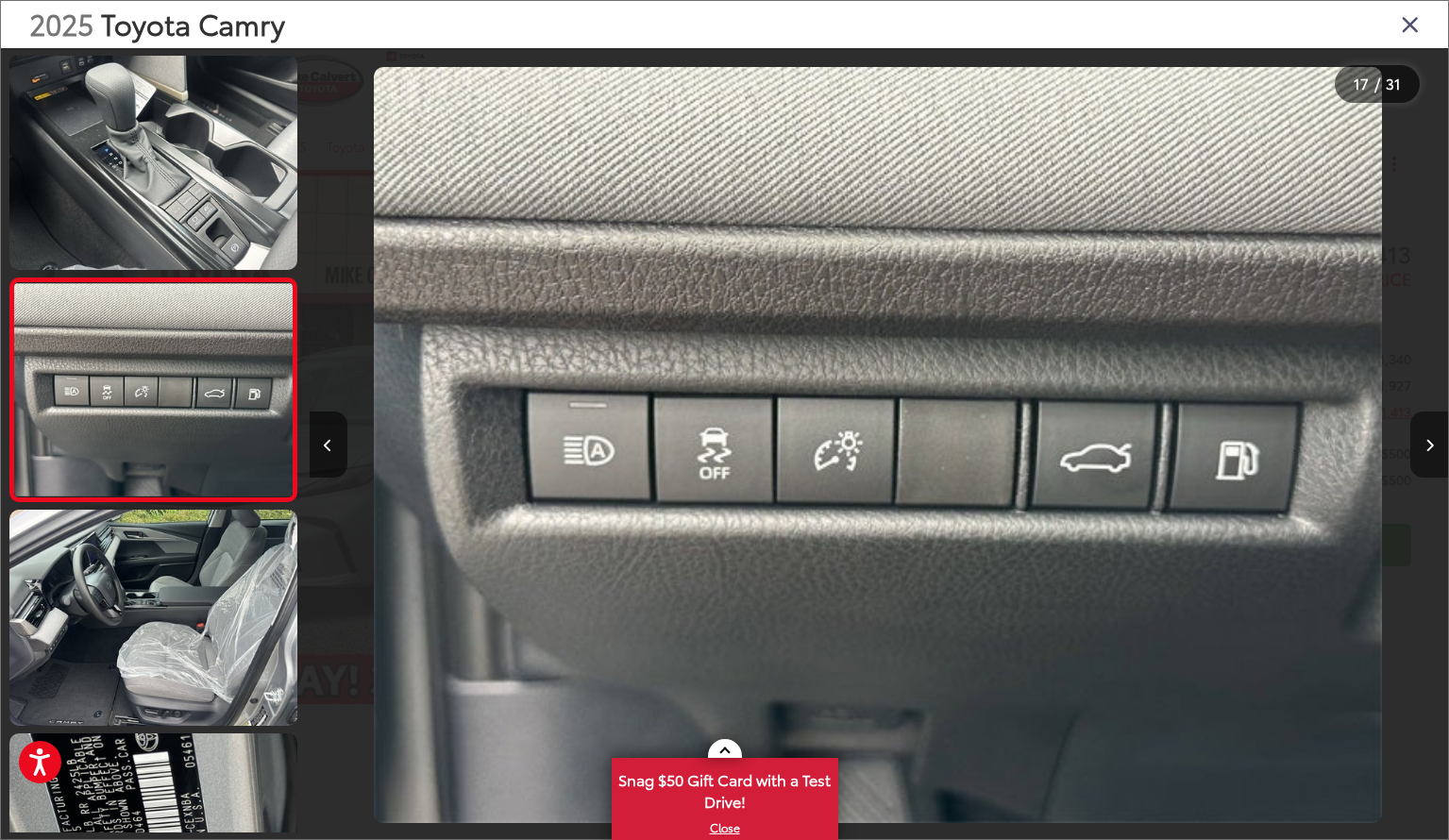
click at [1431, 442] on icon "Next image" at bounding box center [1430, 445] width 9 height 13
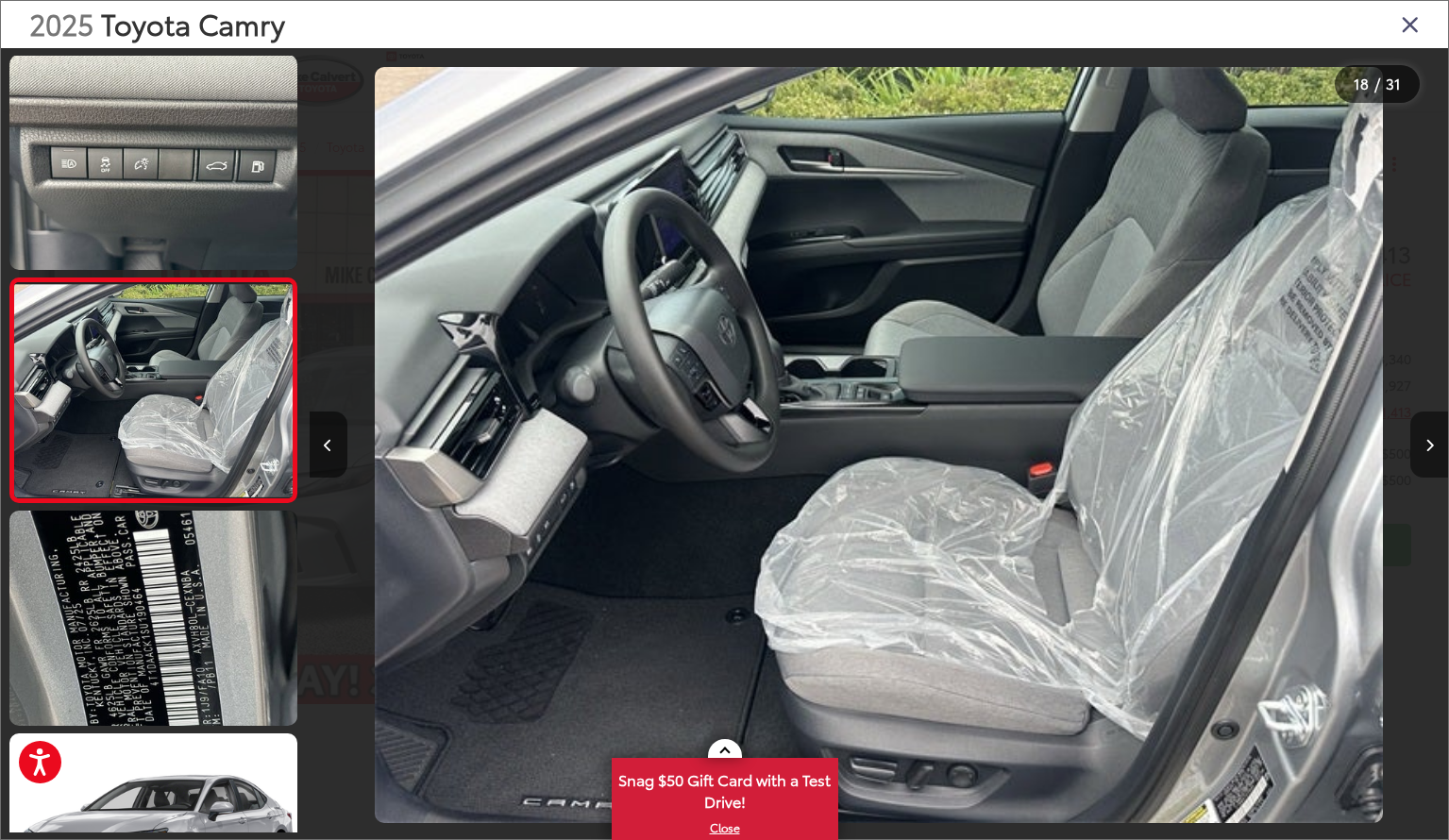
click at [1431, 442] on icon "Next image" at bounding box center [1430, 445] width 9 height 13
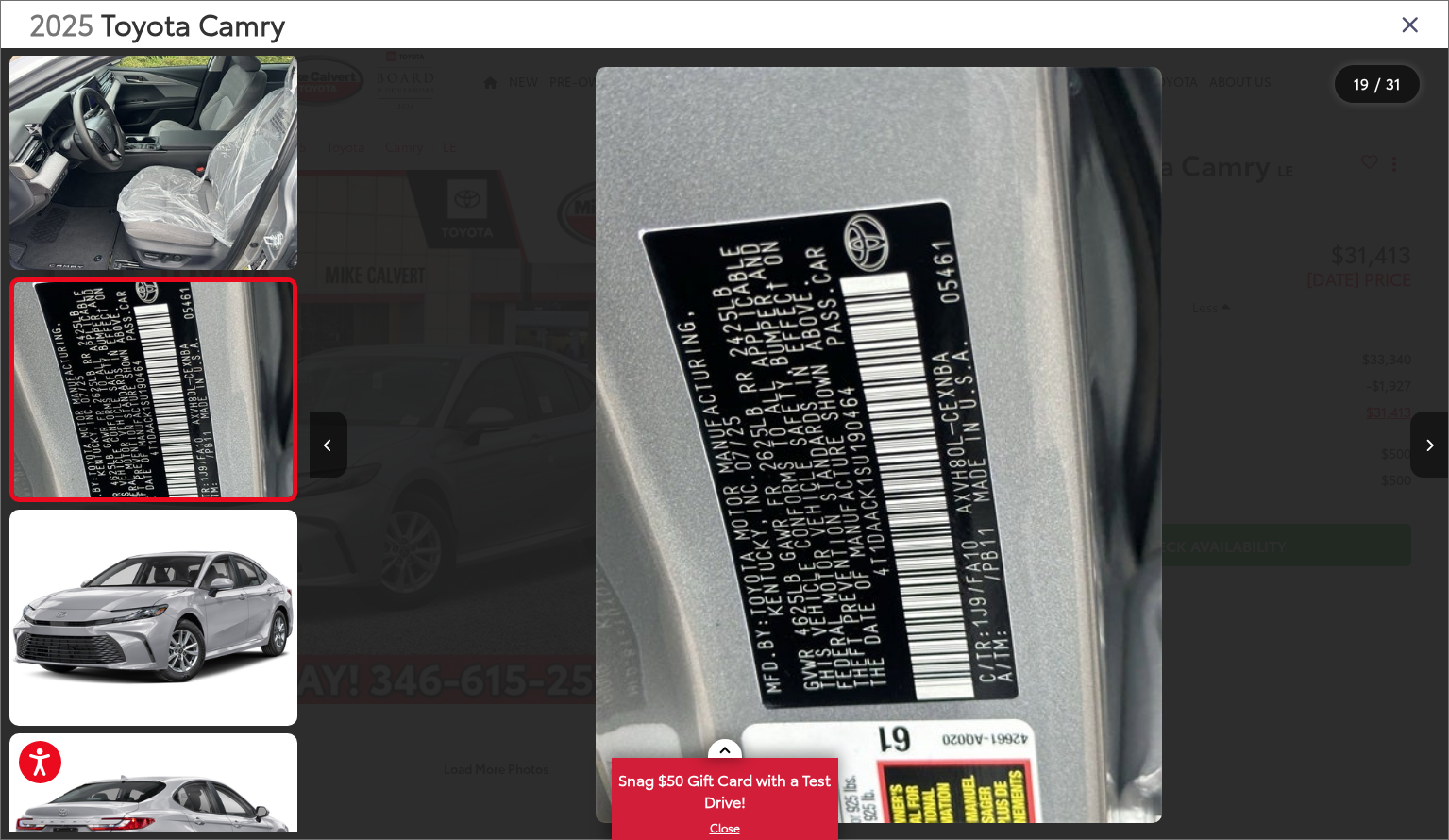
click at [1431, 442] on icon "Next image" at bounding box center [1430, 445] width 9 height 13
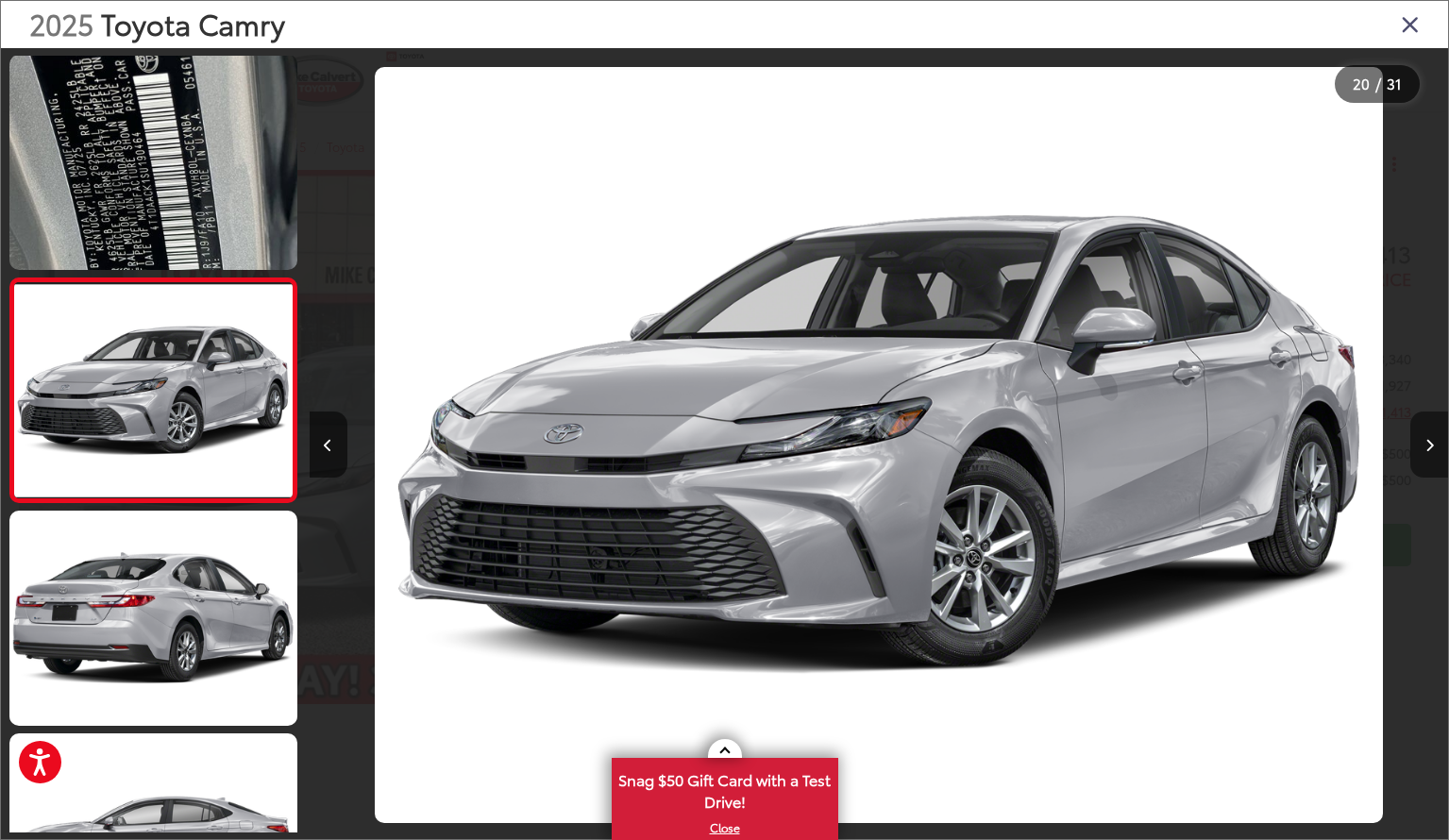
click at [1431, 443] on icon "Next image" at bounding box center [1430, 445] width 9 height 13
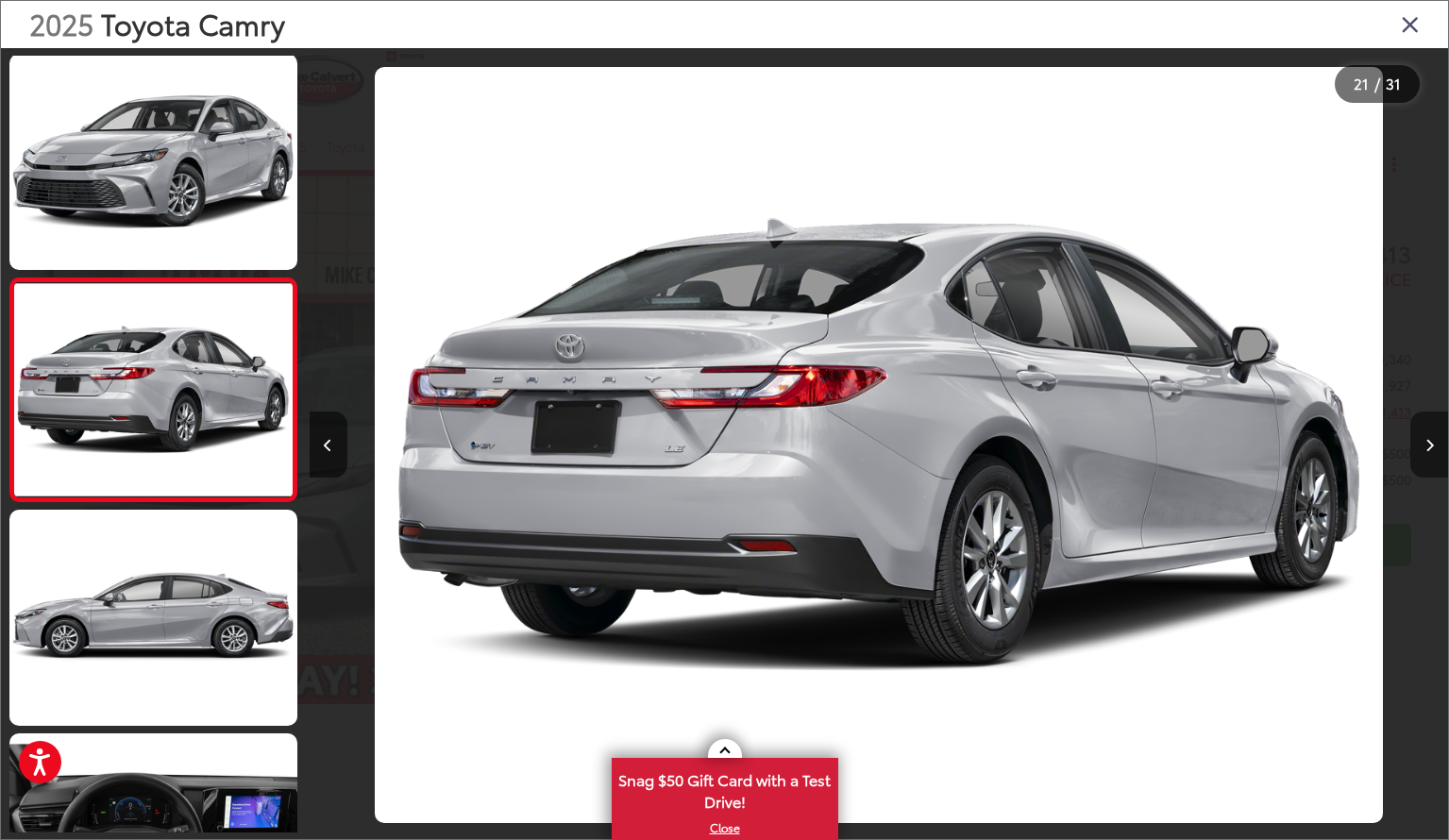
click at [1431, 443] on icon "Next image" at bounding box center [1430, 445] width 9 height 13
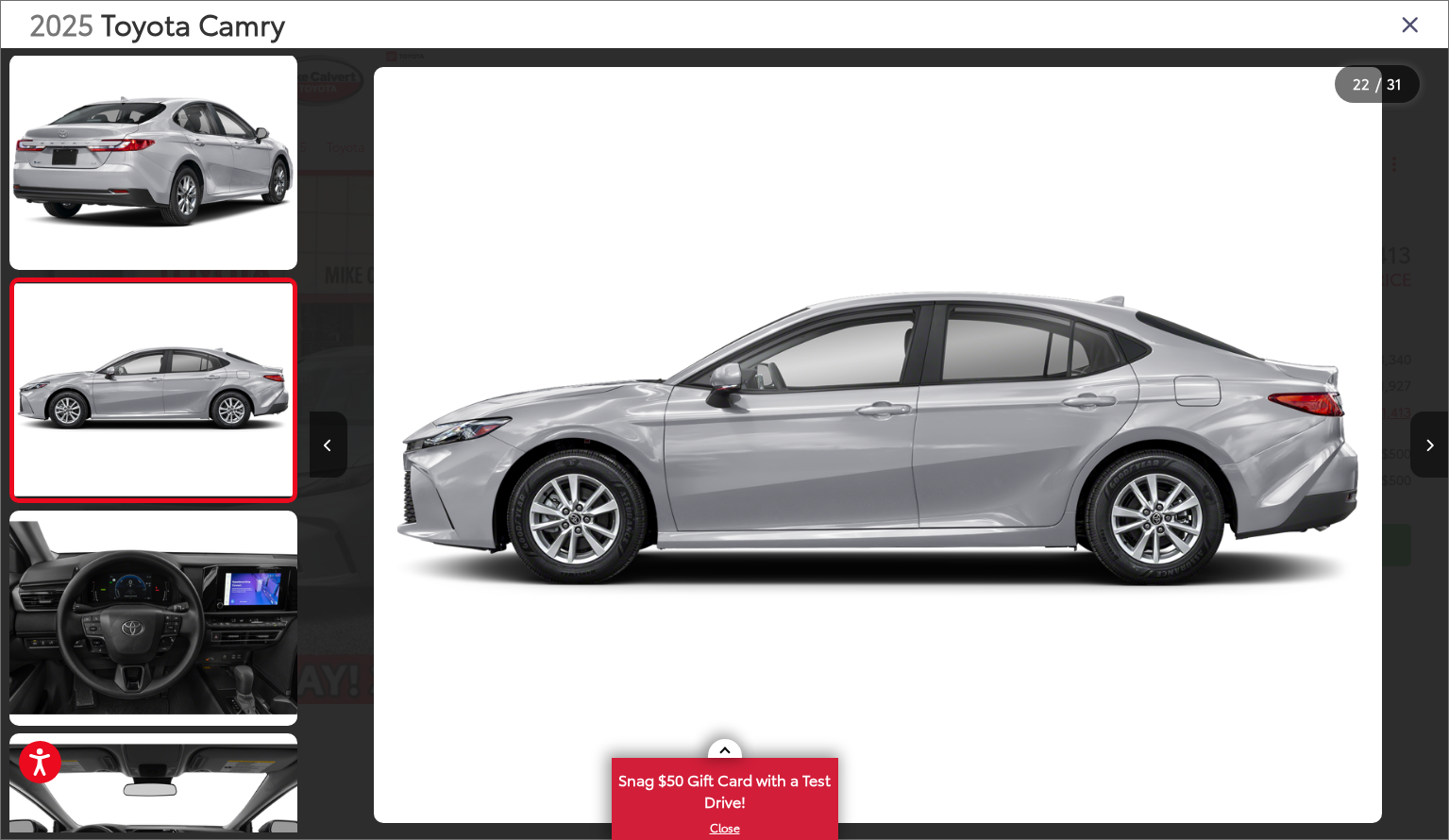
click at [1431, 443] on icon "Next image" at bounding box center [1430, 445] width 9 height 13
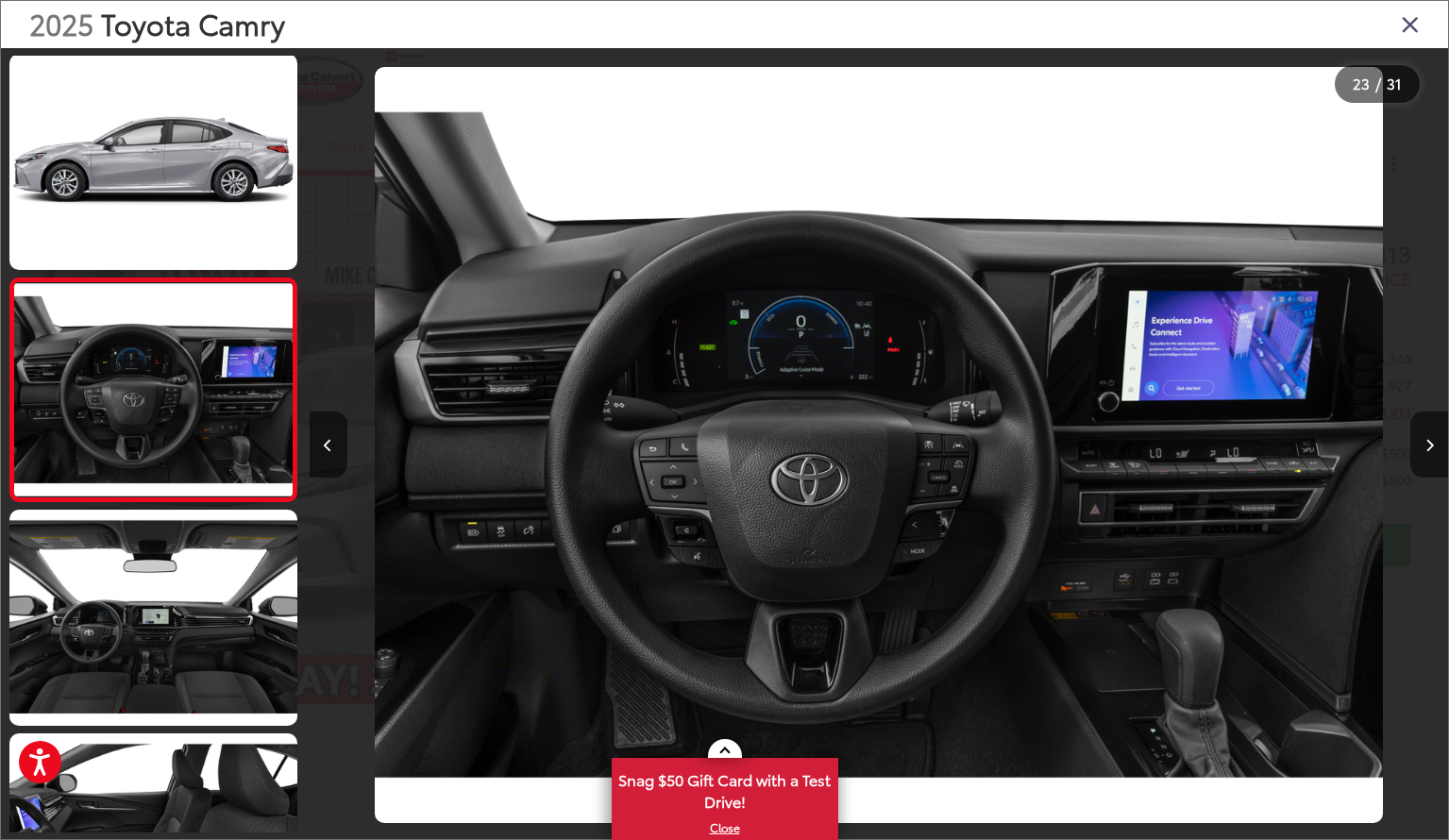
click at [1408, 29] on icon "Close gallery" at bounding box center [1411, 24] width 19 height 25
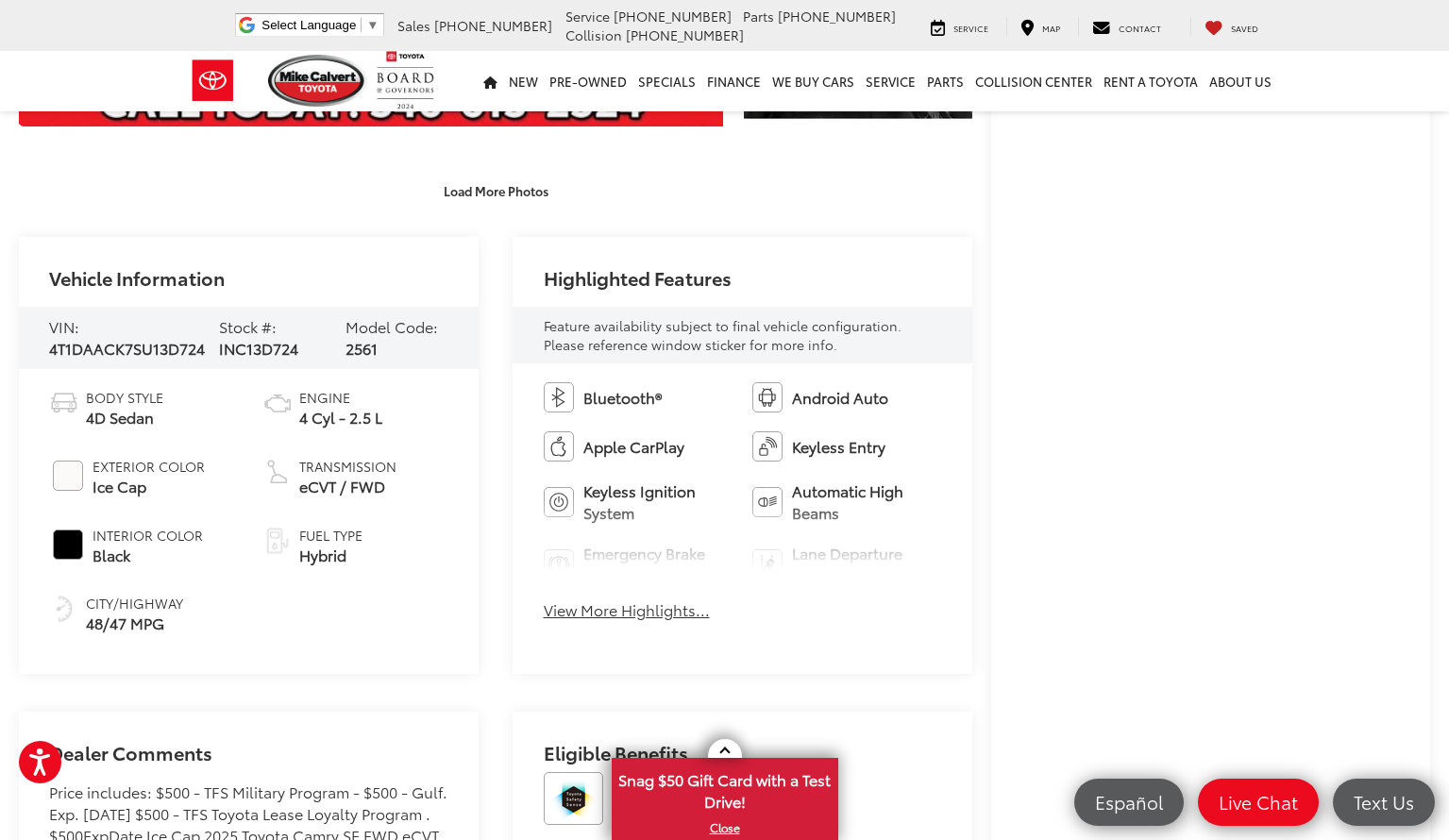
click at [590, 606] on button "View More Highlights..." at bounding box center [627, 610] width 166 height 22
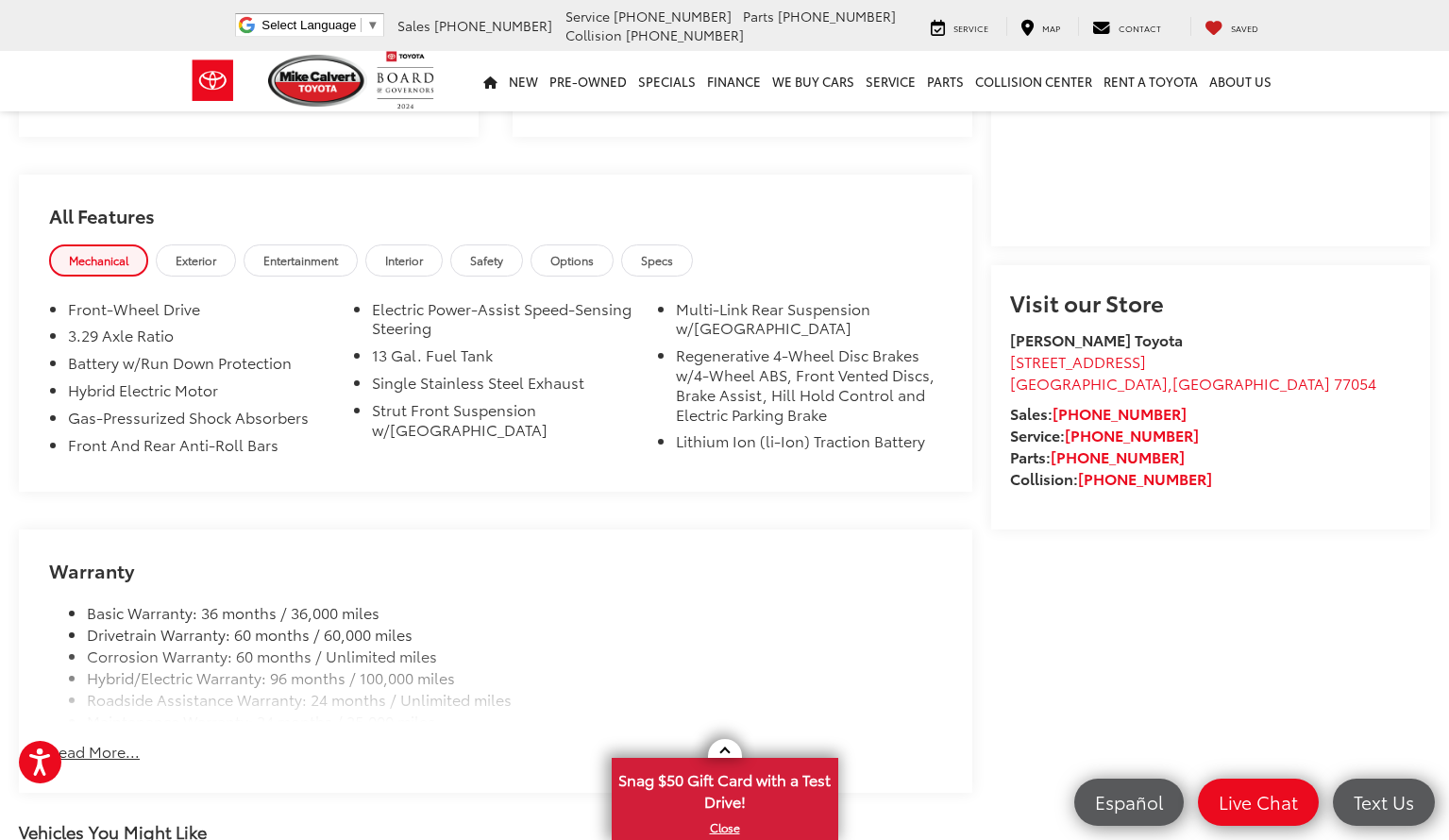
scroll to position [1630, 0]
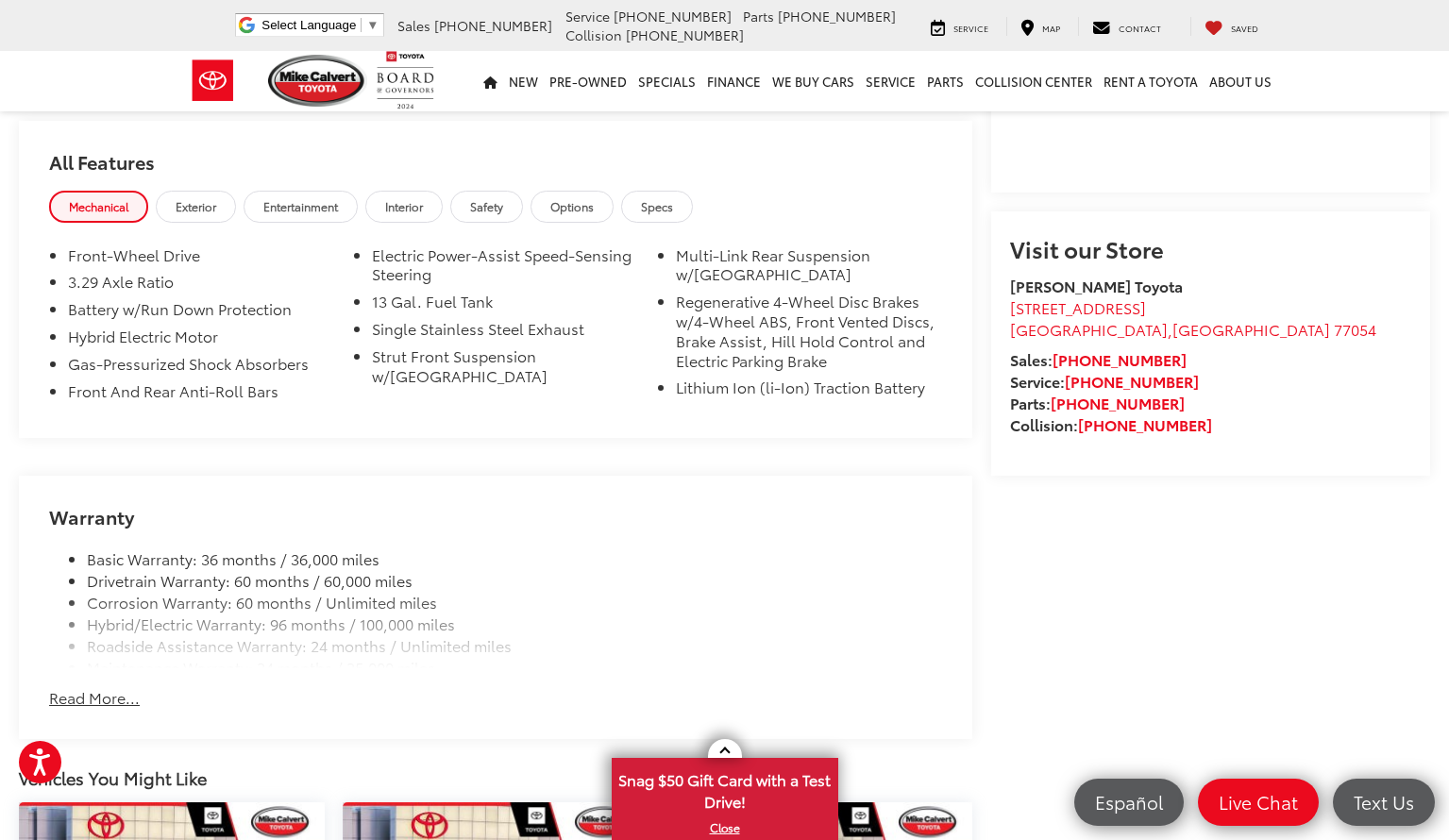
click at [107, 695] on button "Read More..." at bounding box center [94, 698] width 91 height 22
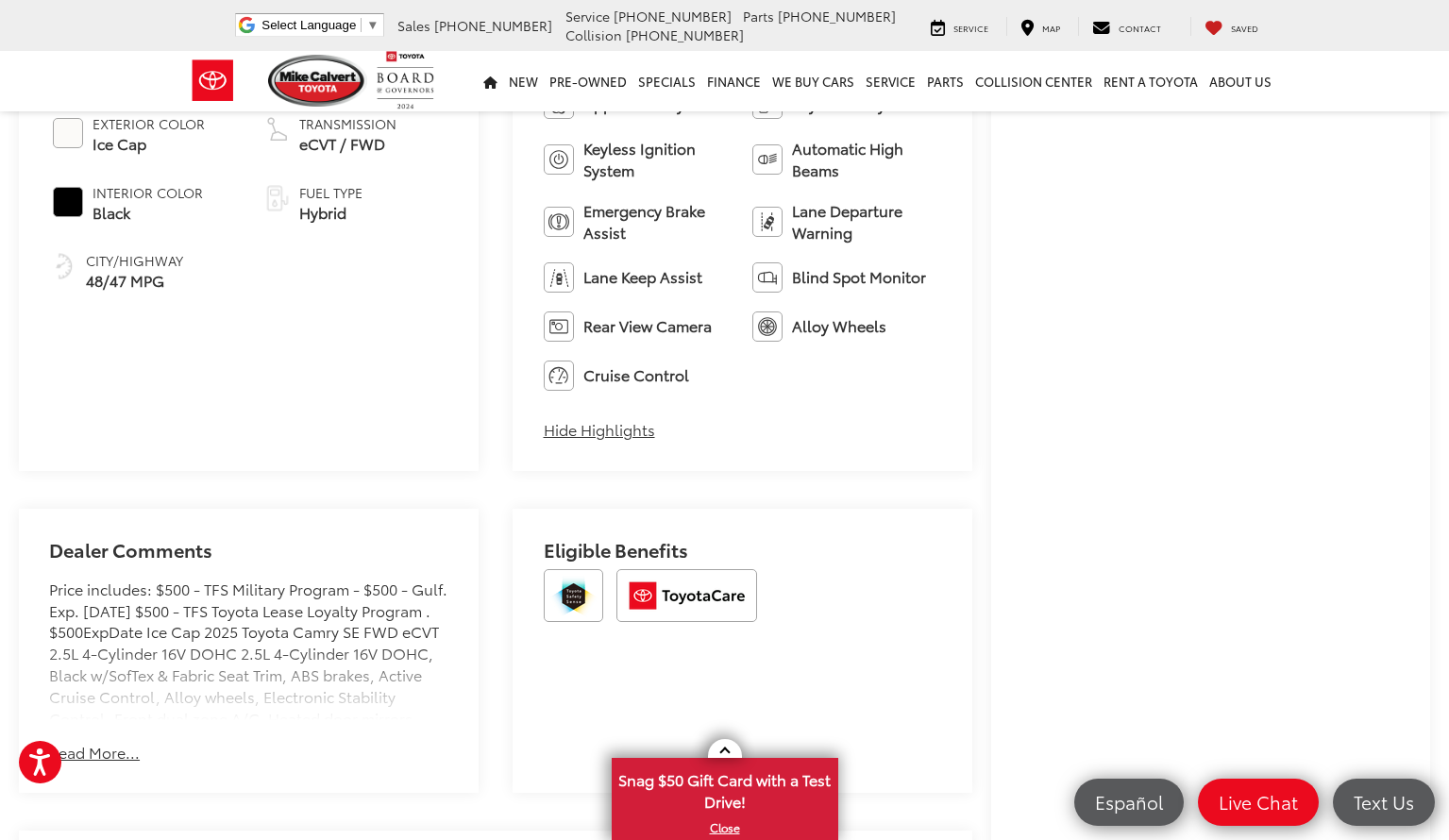
scroll to position [1019, 0]
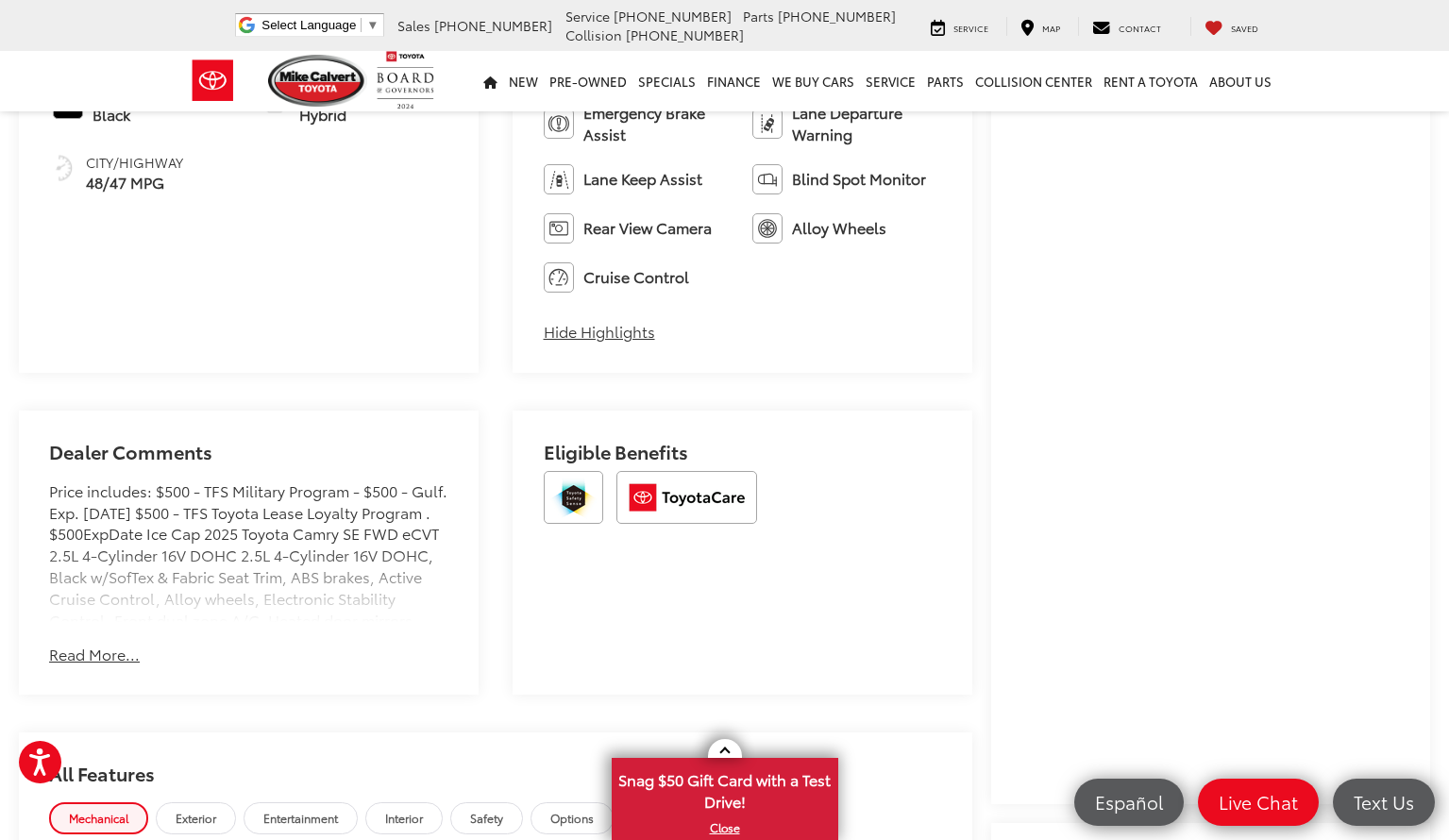
click at [102, 647] on button "Read More..." at bounding box center [94, 655] width 91 height 22
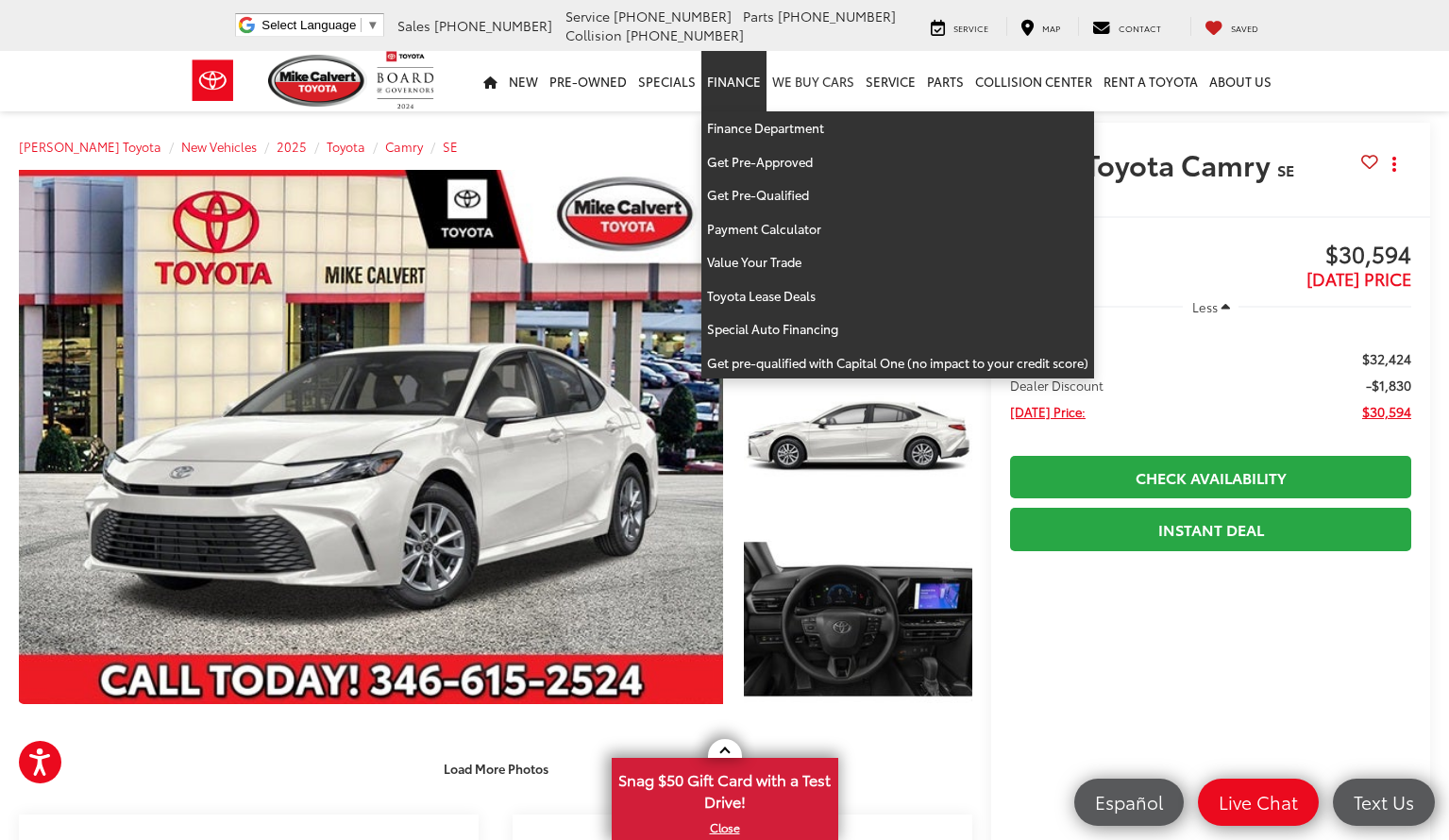
scroll to position [0, 0]
